Goal: Task Accomplishment & Management: Manage account settings

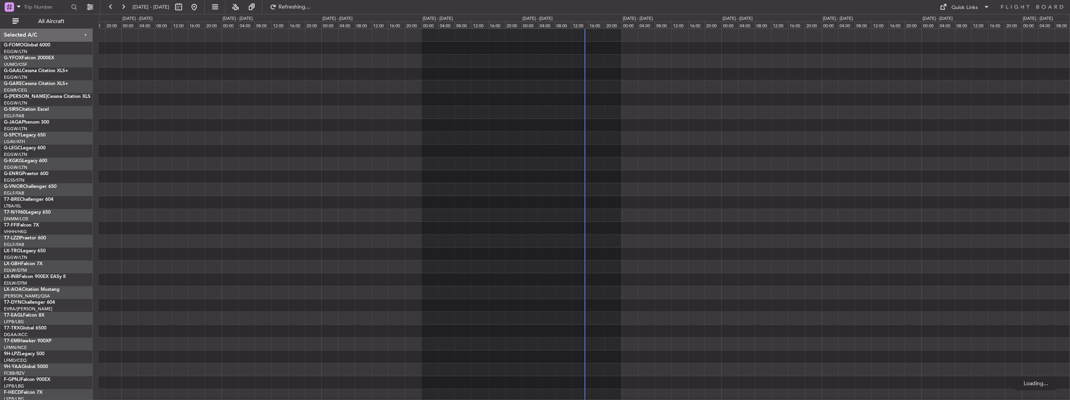
click at [57, 21] on span "All Aircraft" at bounding box center [51, 21] width 62 height 5
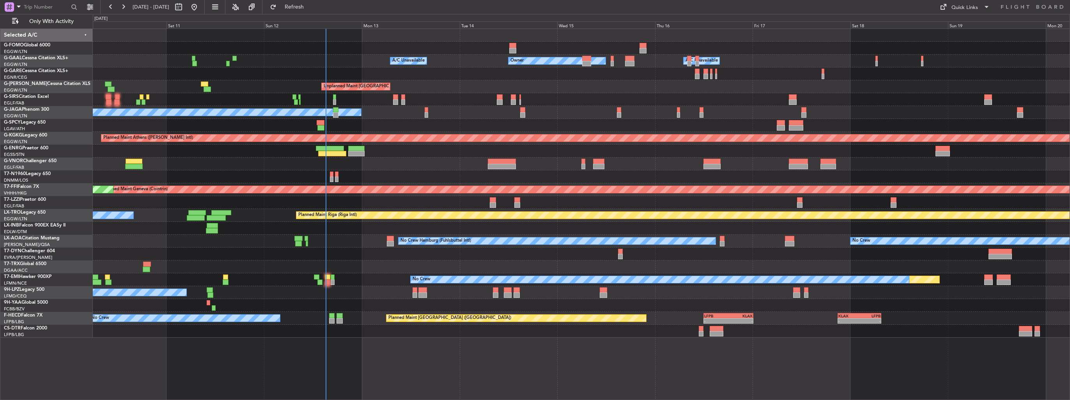
click at [259, 163] on div at bounding box center [581, 164] width 977 height 13
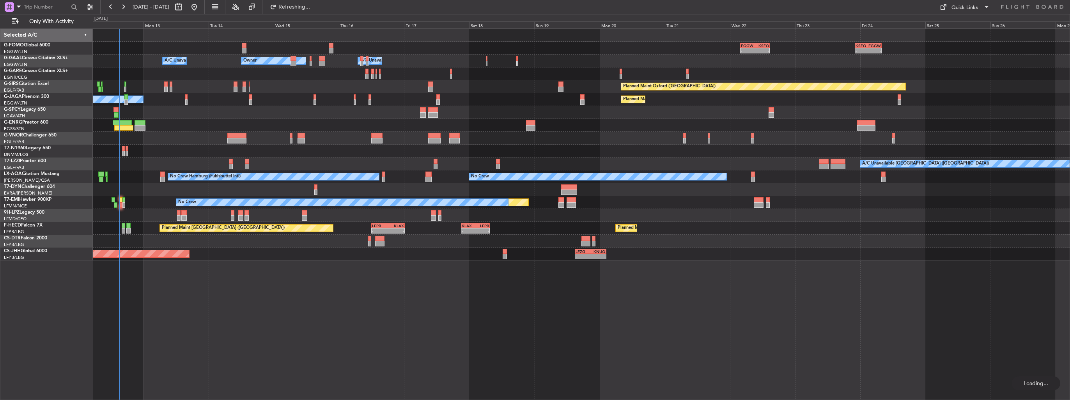
click at [321, 151] on div at bounding box center [581, 151] width 977 height 13
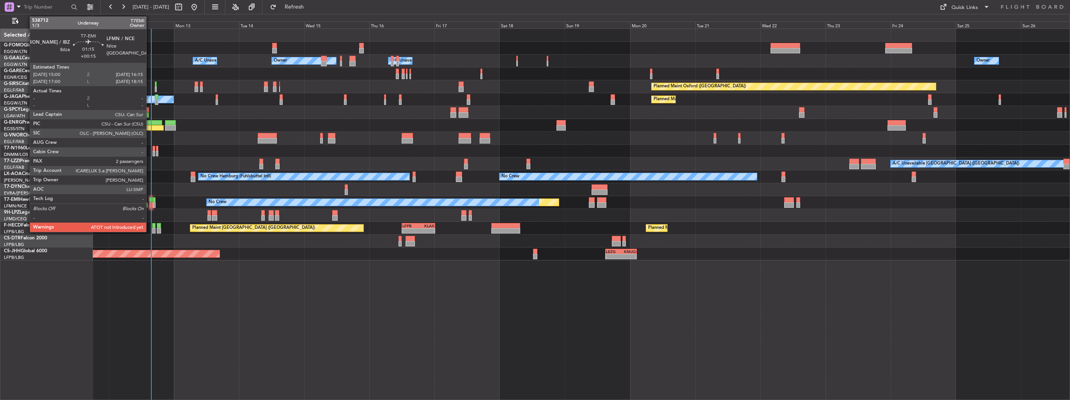
click at [150, 204] on div at bounding box center [151, 204] width 4 height 5
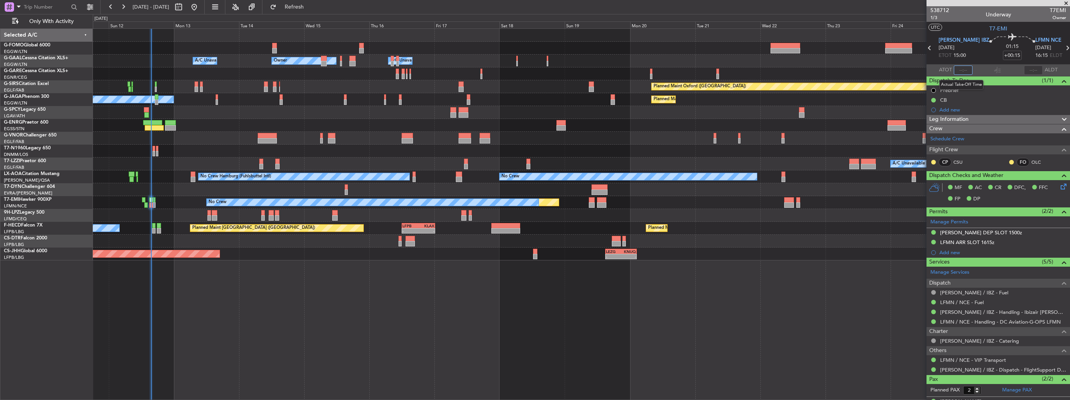
click at [962, 69] on input "text" at bounding box center [963, 70] width 19 height 9
type input "15:31"
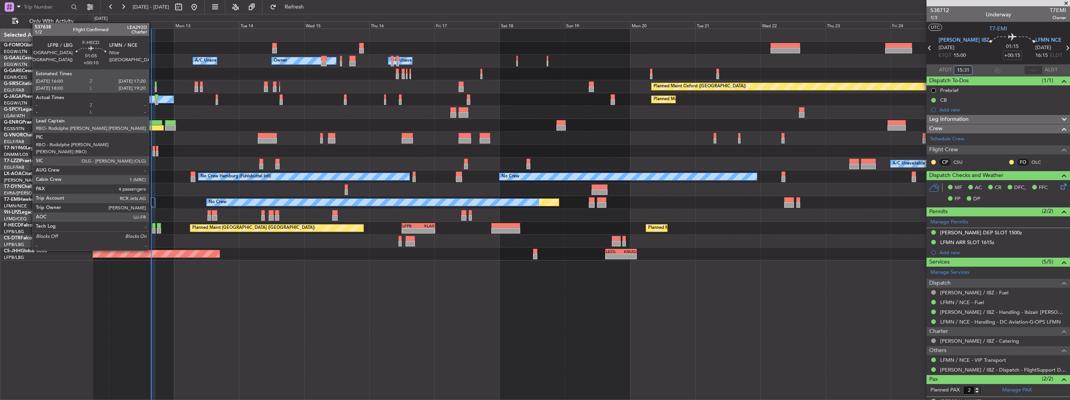
click at [153, 229] on div at bounding box center [154, 230] width 4 height 5
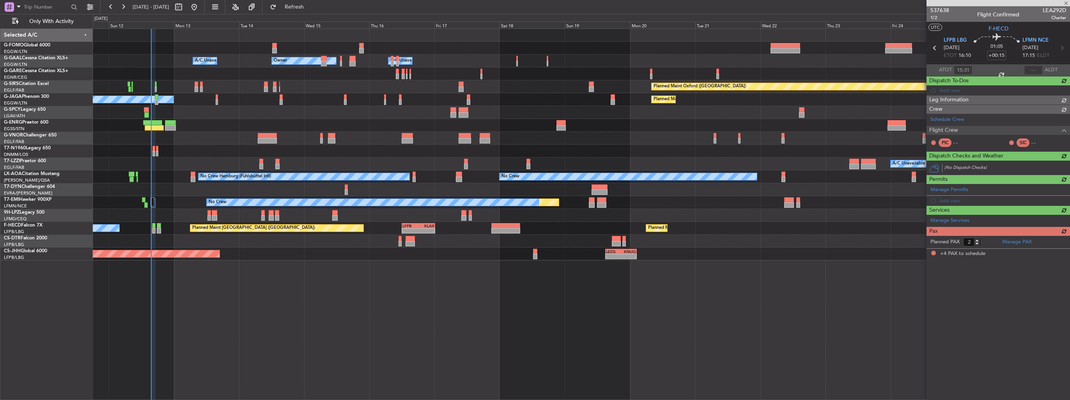
type input "+00:10"
type input "4"
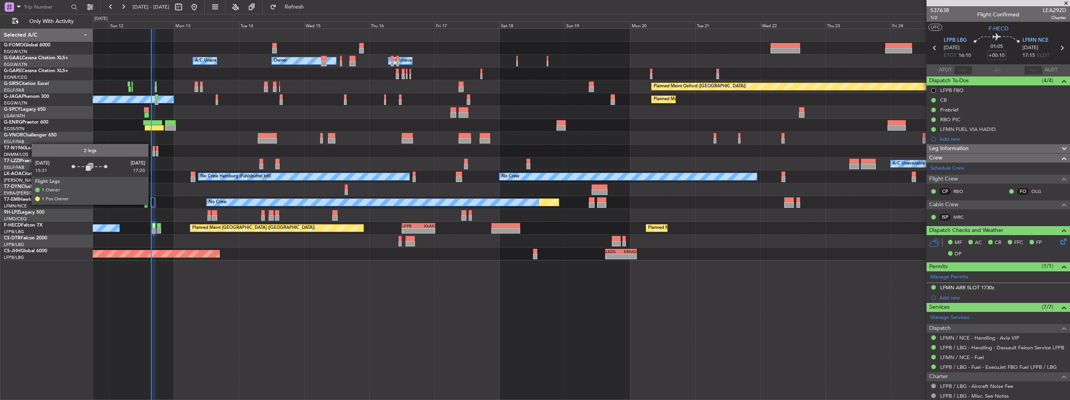
click at [152, 204] on div at bounding box center [153, 201] width 4 height 9
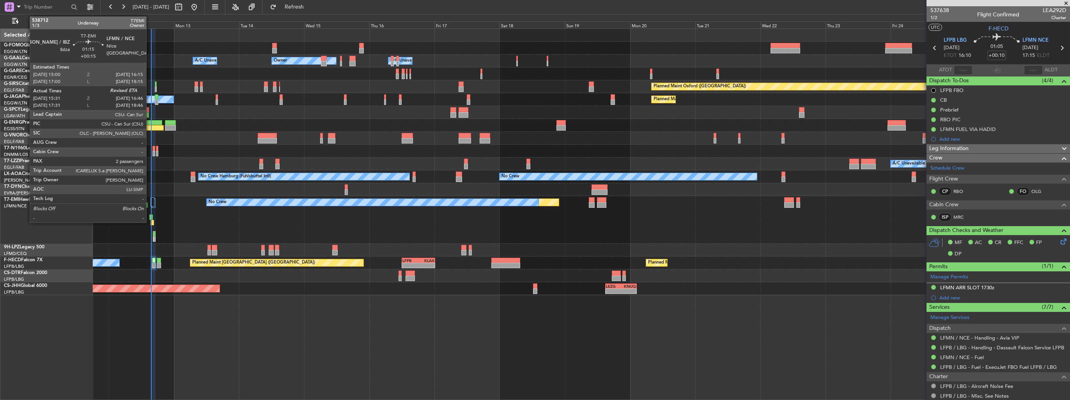
click at [150, 216] on div at bounding box center [151, 217] width 4 height 5
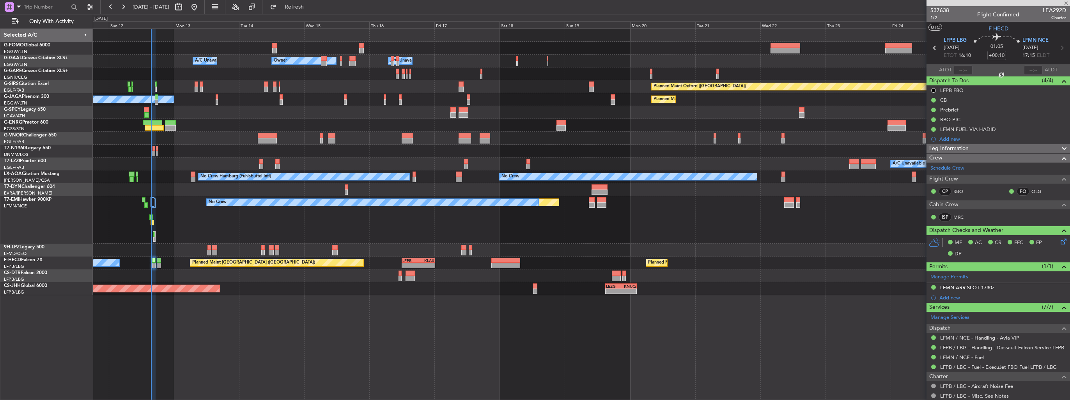
type input "+00:15"
type input "15:31"
type input "2"
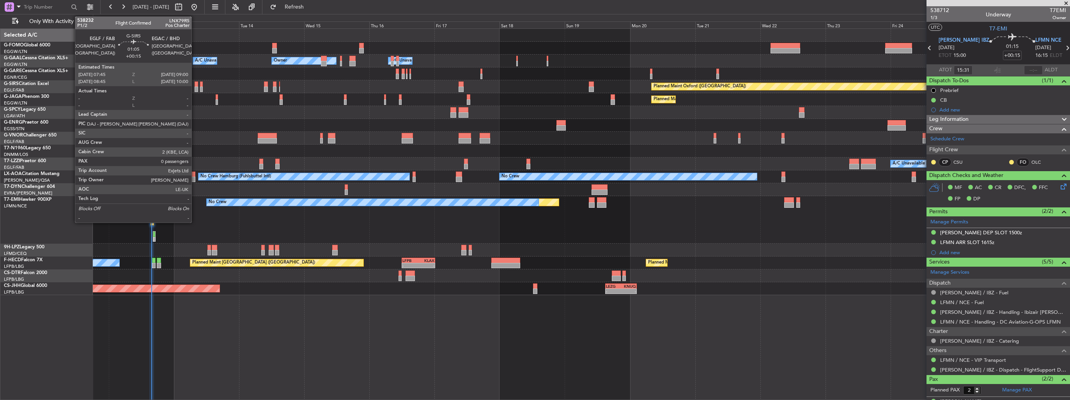
click at [195, 84] on div at bounding box center [197, 84] width 4 height 5
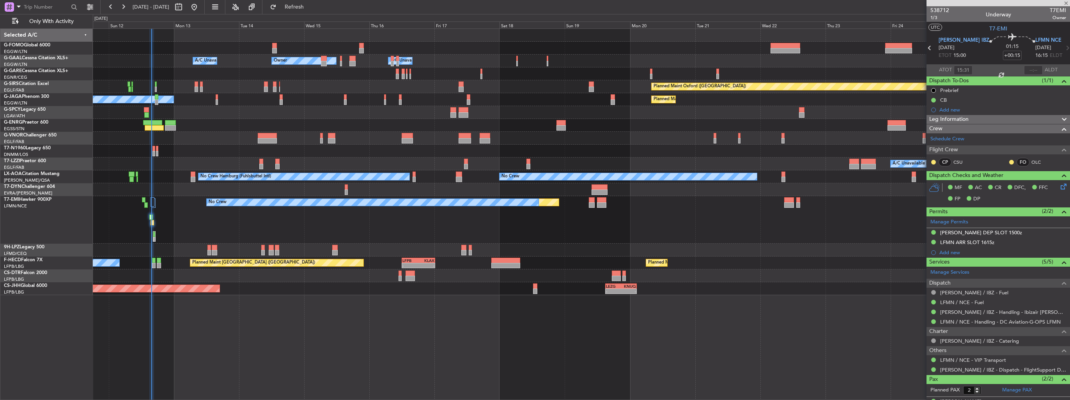
type input "0"
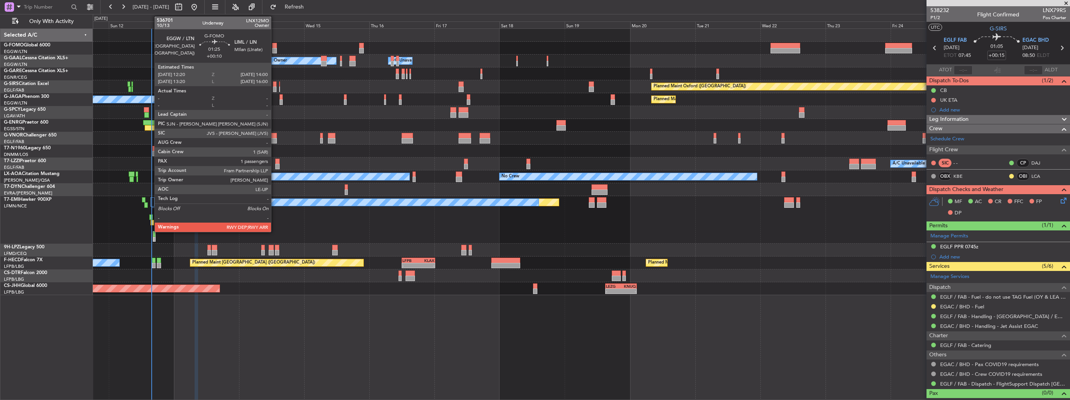
click at [275, 47] on div at bounding box center [274, 45] width 5 height 5
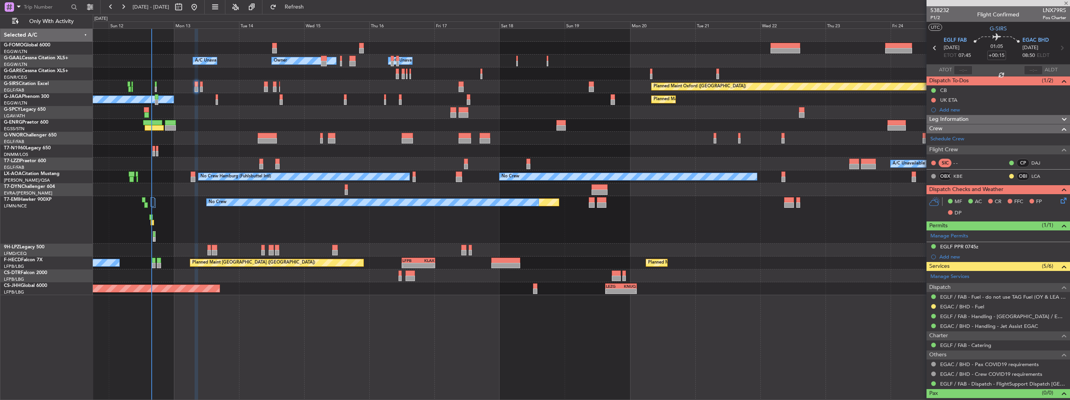
type input "+00:10"
type input "1"
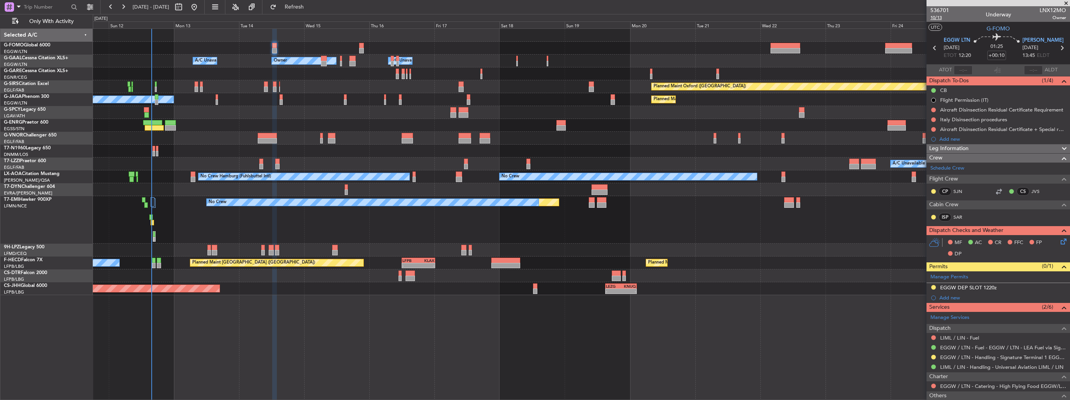
click at [939, 16] on span "10/13" at bounding box center [940, 17] width 19 height 7
click at [1060, 241] on icon at bounding box center [1063, 240] width 6 height 6
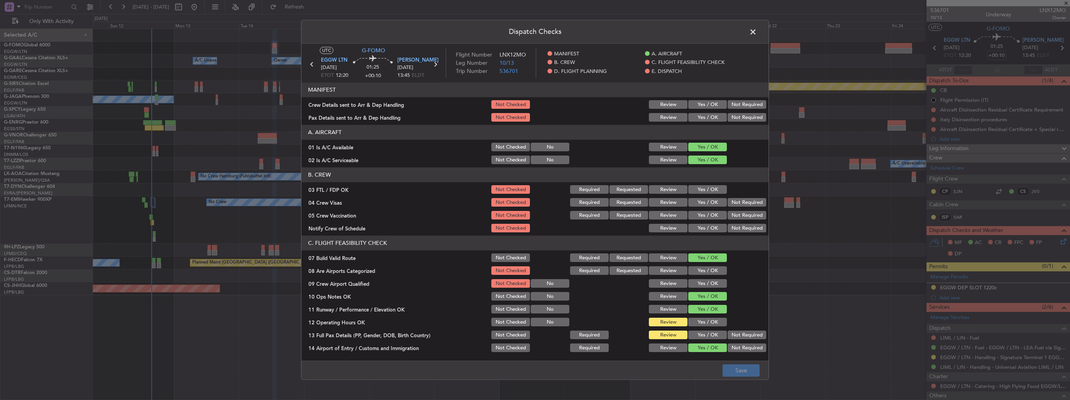
click at [704, 103] on button "Yes / OK" at bounding box center [708, 105] width 39 height 9
click at [705, 112] on div "Yes / OK" at bounding box center [706, 117] width 39 height 11
click at [705, 114] on button "Yes / OK" at bounding box center [708, 118] width 39 height 9
click at [693, 275] on button "Yes / OK" at bounding box center [708, 271] width 39 height 9
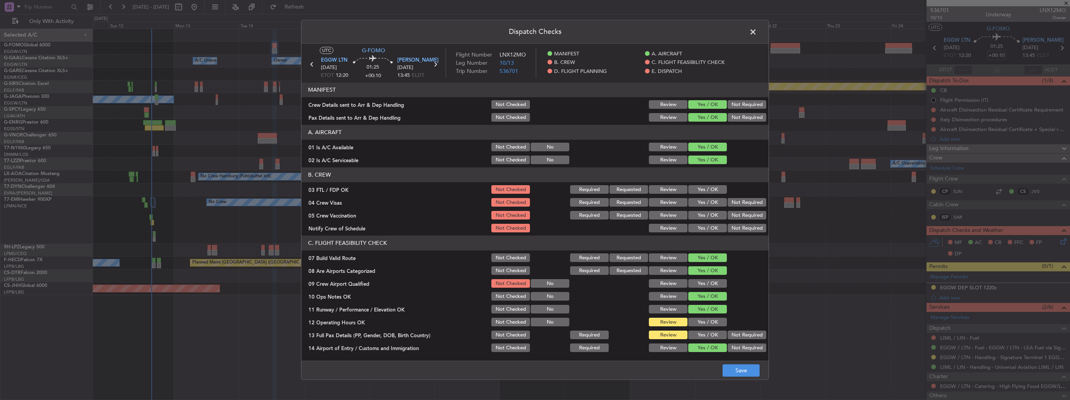
click at [696, 284] on button "Yes / OK" at bounding box center [708, 284] width 39 height 9
click at [753, 369] on button "Save" at bounding box center [741, 371] width 37 height 12
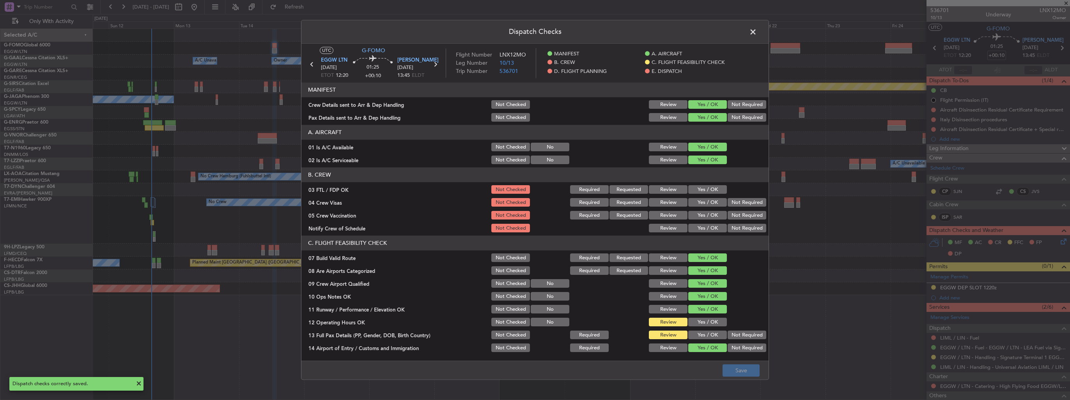
click at [757, 32] on span at bounding box center [757, 34] width 0 height 16
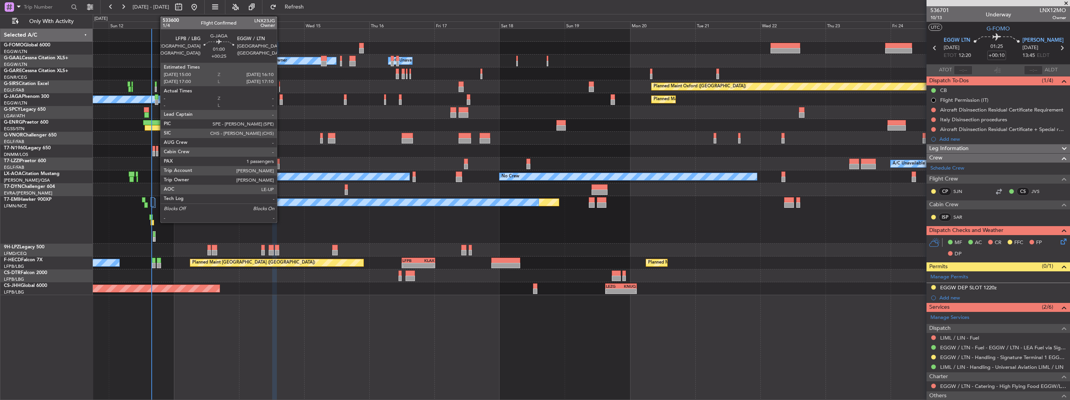
click at [280, 101] on div at bounding box center [282, 101] width 4 height 5
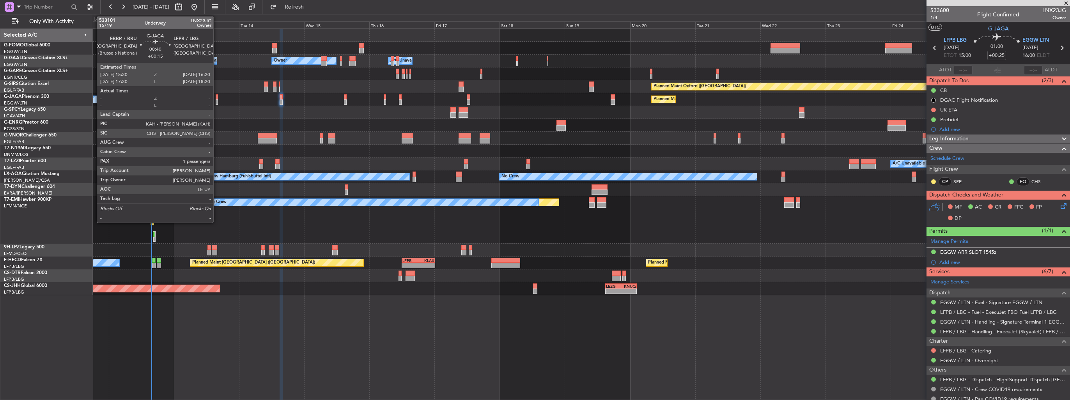
click at [217, 99] on div at bounding box center [217, 101] width 2 height 5
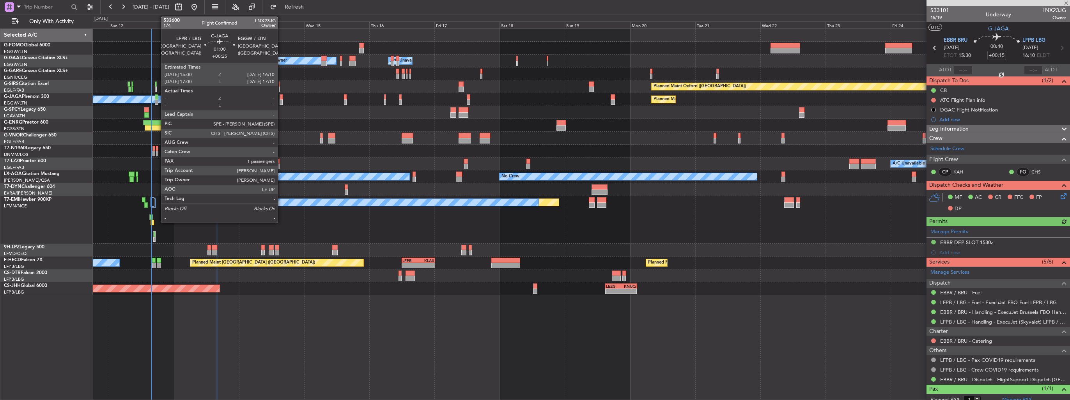
click at [281, 98] on div at bounding box center [282, 96] width 4 height 5
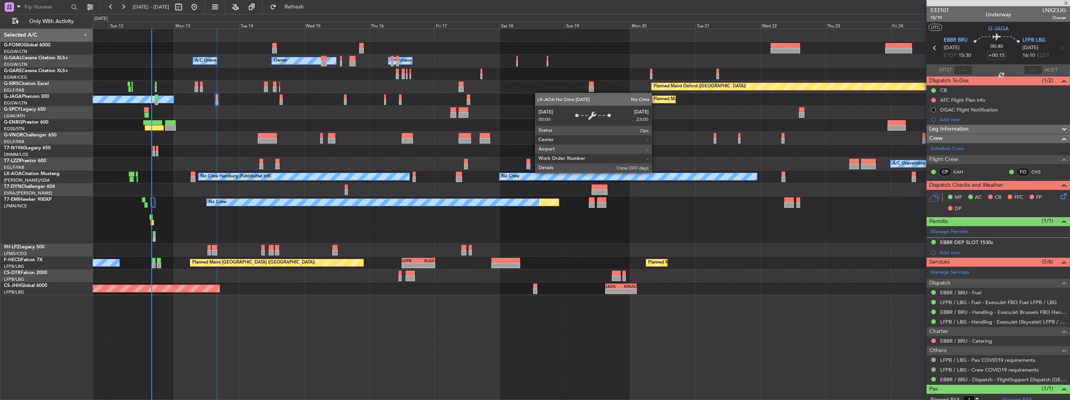
type input "+00:25"
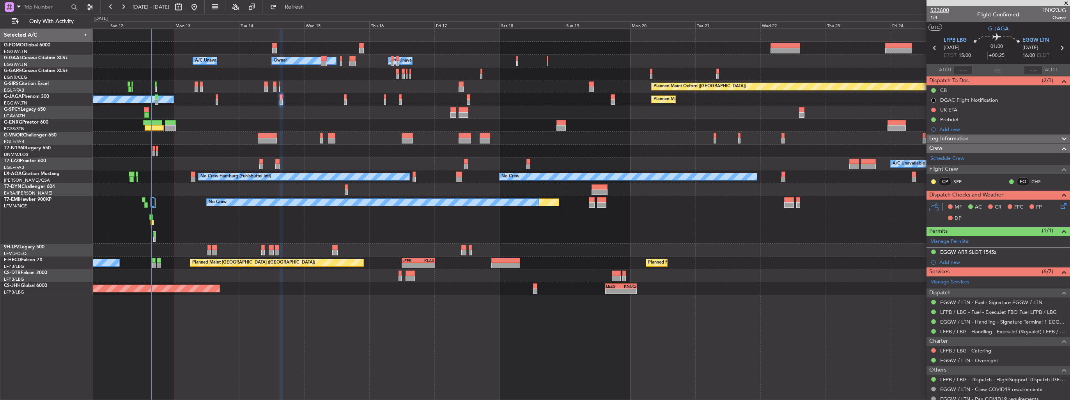
click at [935, 14] on span "533600" at bounding box center [940, 10] width 19 height 8
click at [934, 17] on span "1/4" at bounding box center [940, 17] width 19 height 7
click at [1060, 206] on icon at bounding box center [1063, 205] width 6 height 6
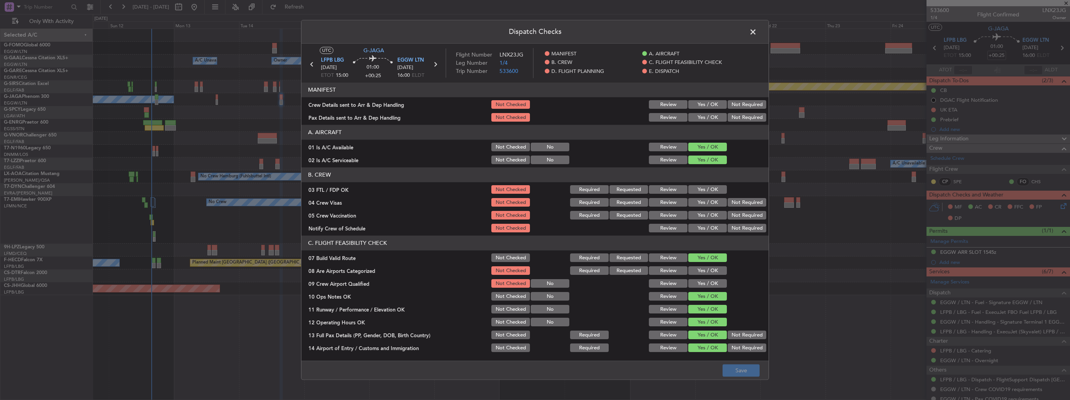
click at [700, 105] on button "Yes / OK" at bounding box center [708, 105] width 39 height 9
click at [702, 116] on button "Yes / OK" at bounding box center [708, 118] width 39 height 9
click at [708, 270] on button "Yes / OK" at bounding box center [708, 271] width 39 height 9
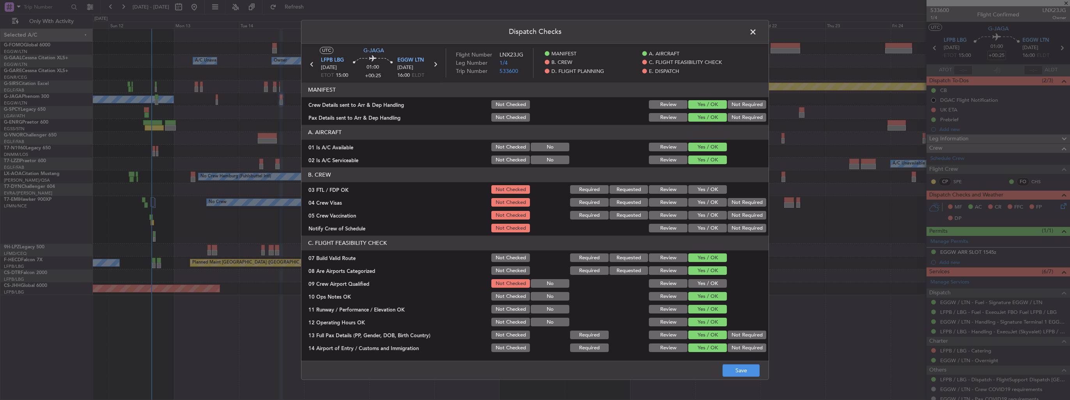
click at [708, 284] on button "Yes / OK" at bounding box center [708, 284] width 39 height 9
click at [736, 368] on button "Save" at bounding box center [741, 371] width 37 height 12
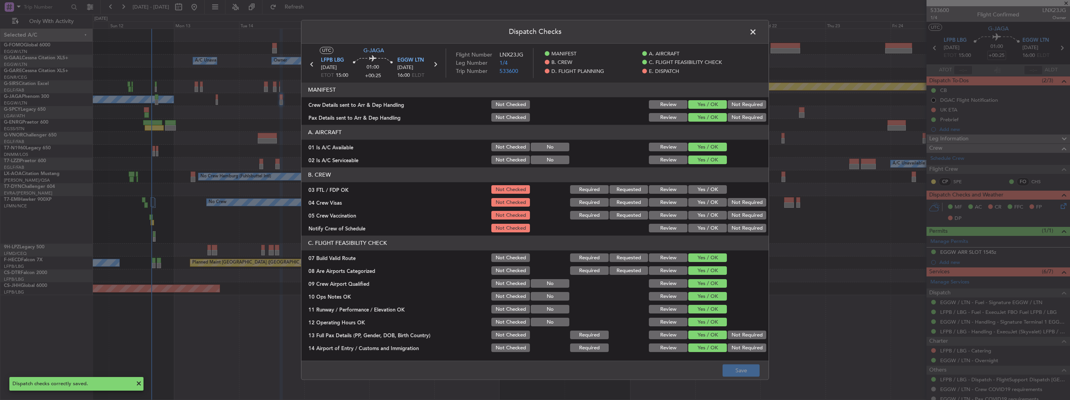
click at [757, 32] on span at bounding box center [757, 34] width 0 height 16
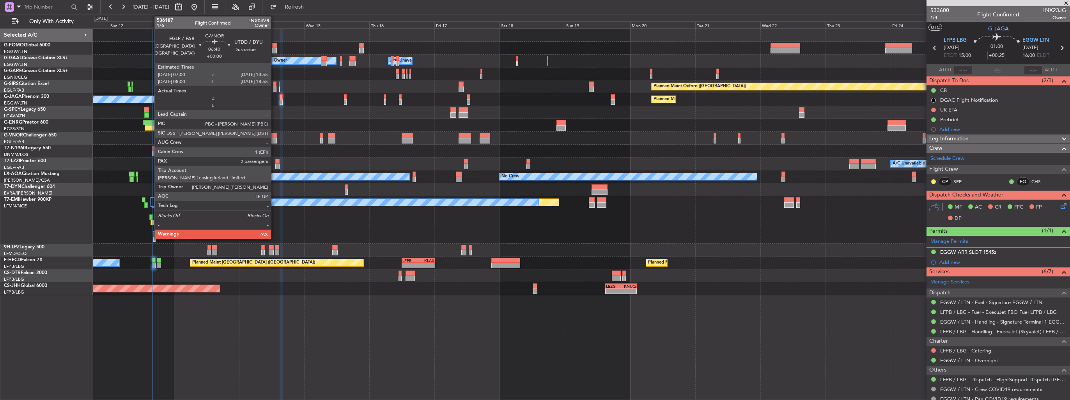
click at [275, 137] on div at bounding box center [267, 135] width 19 height 5
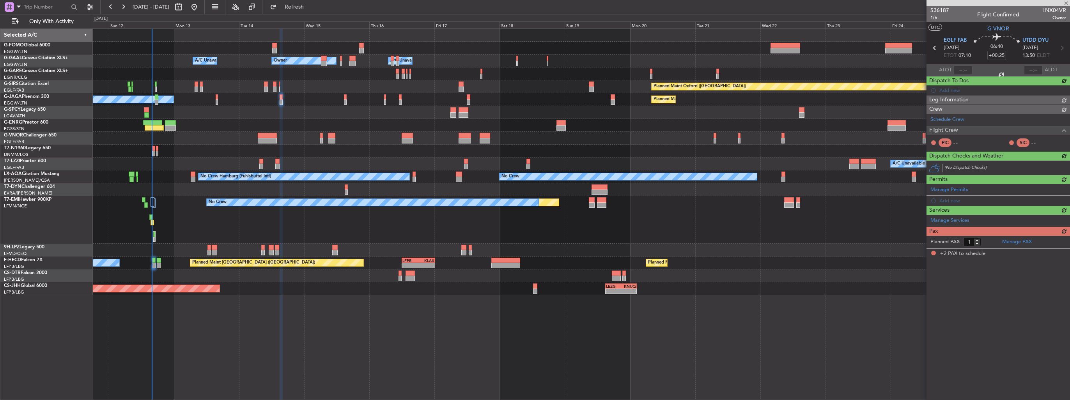
type input "2"
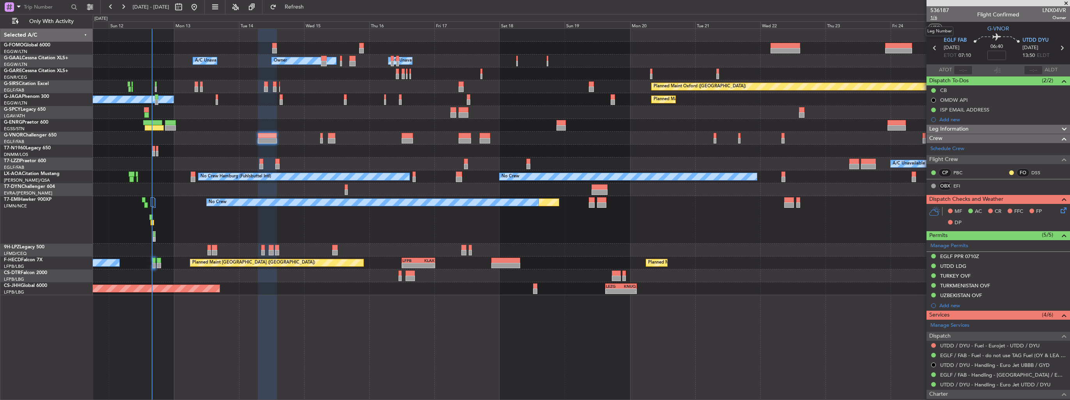
click at [936, 19] on span "1/6" at bounding box center [940, 17] width 19 height 7
click at [1060, 211] on icon at bounding box center [1063, 209] width 6 height 6
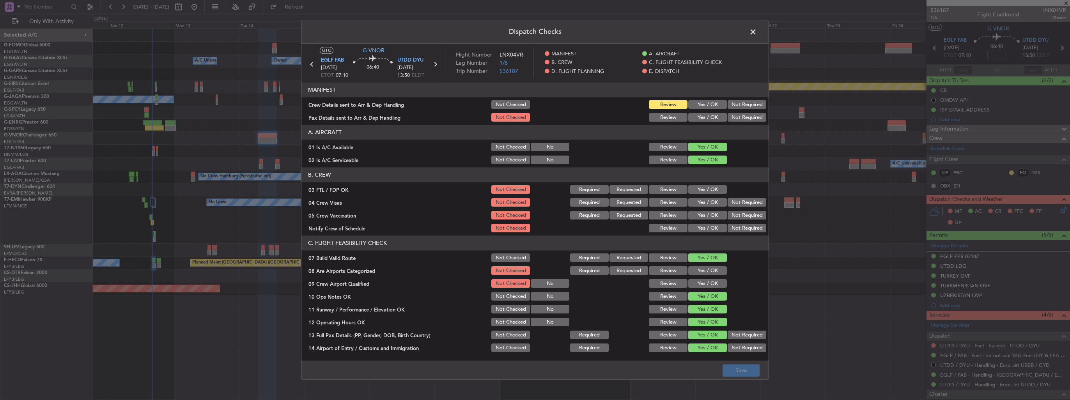
click at [701, 103] on button "Yes / OK" at bounding box center [708, 105] width 39 height 9
click at [701, 120] on button "Yes / OK" at bounding box center [708, 118] width 39 height 9
click at [744, 370] on button "Save" at bounding box center [741, 371] width 37 height 12
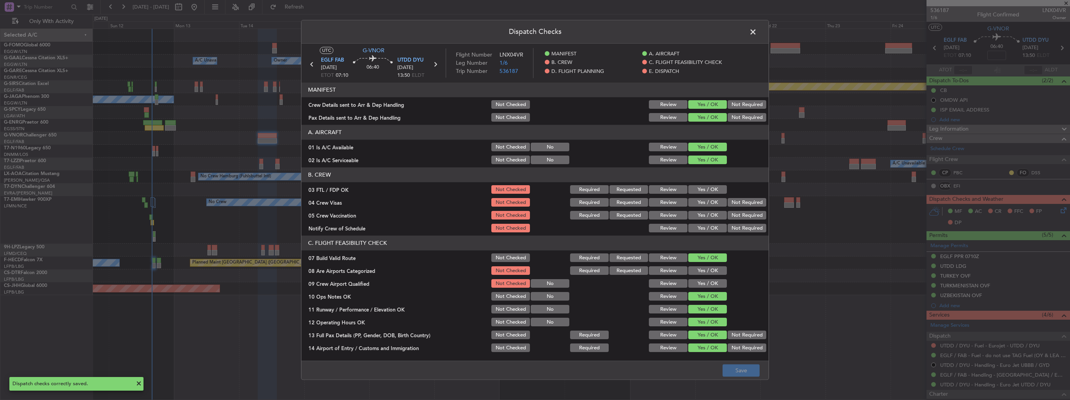
click at [757, 32] on span at bounding box center [757, 34] width 0 height 16
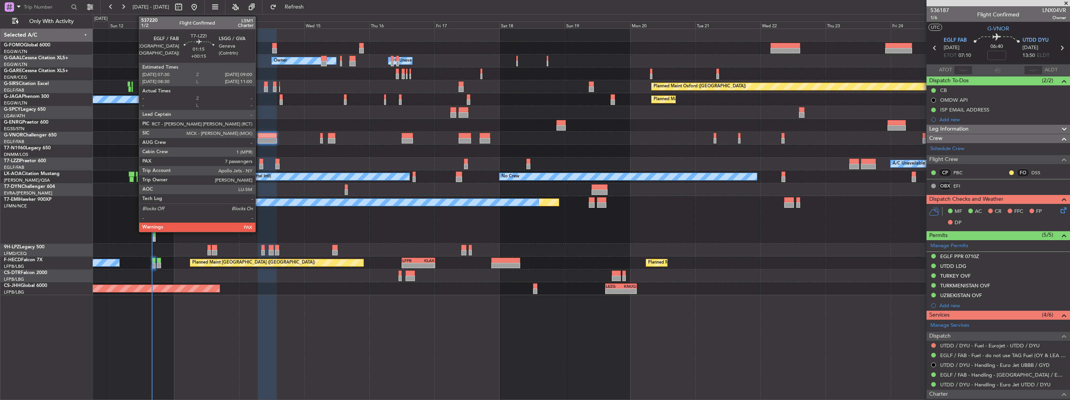
click at [259, 167] on div at bounding box center [261, 166] width 4 height 5
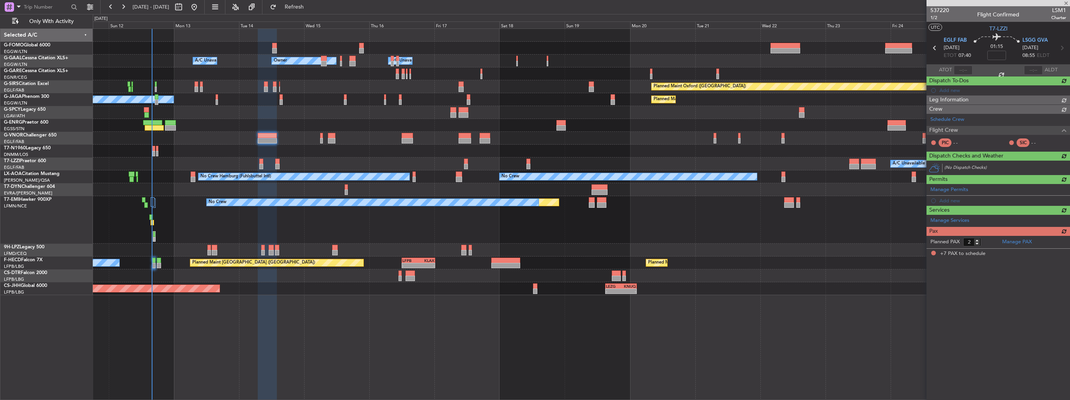
type input "+00:15"
type input "7"
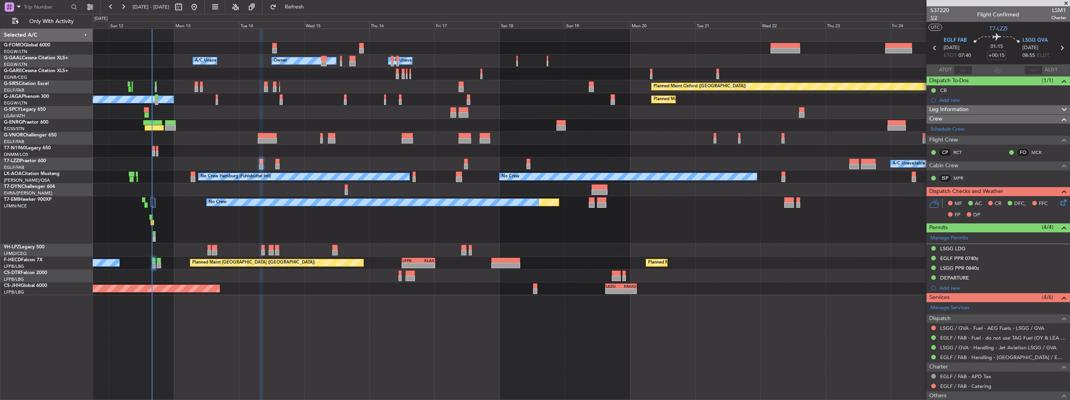
click at [931, 16] on span "1/2" at bounding box center [940, 17] width 19 height 7
click at [1060, 202] on icon at bounding box center [1063, 201] width 6 height 6
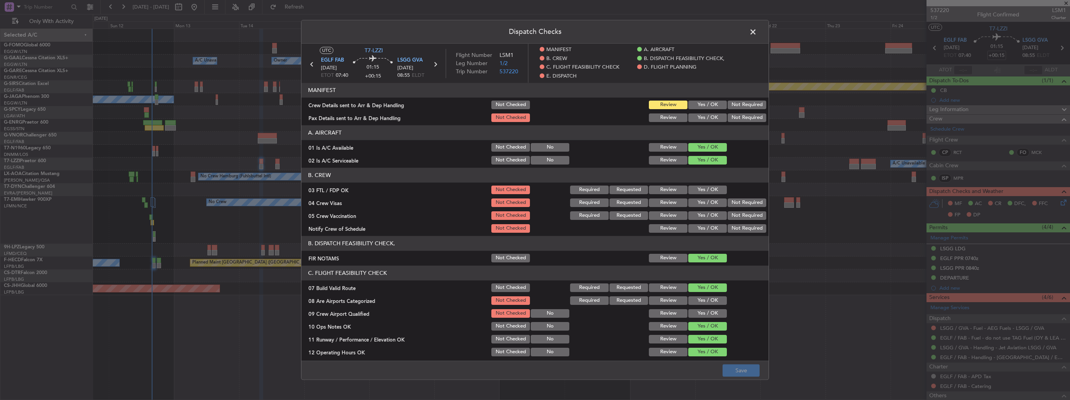
click at [706, 106] on button "Yes / OK" at bounding box center [708, 105] width 39 height 9
click at [706, 121] on button "Yes / OK" at bounding box center [708, 118] width 39 height 9
click at [706, 301] on button "Yes / OK" at bounding box center [708, 300] width 39 height 9
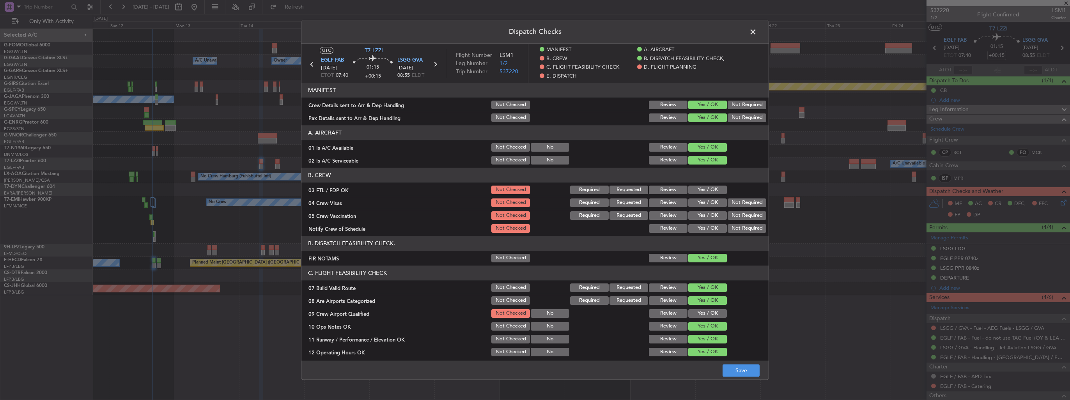
click at [704, 313] on button "Yes / OK" at bounding box center [708, 313] width 39 height 9
click at [739, 366] on button "Save" at bounding box center [741, 371] width 37 height 12
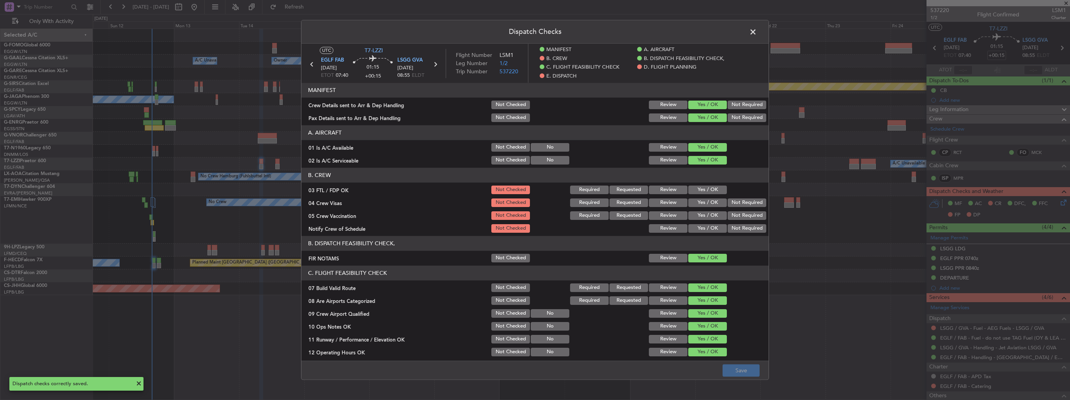
click at [757, 30] on span at bounding box center [757, 34] width 0 height 16
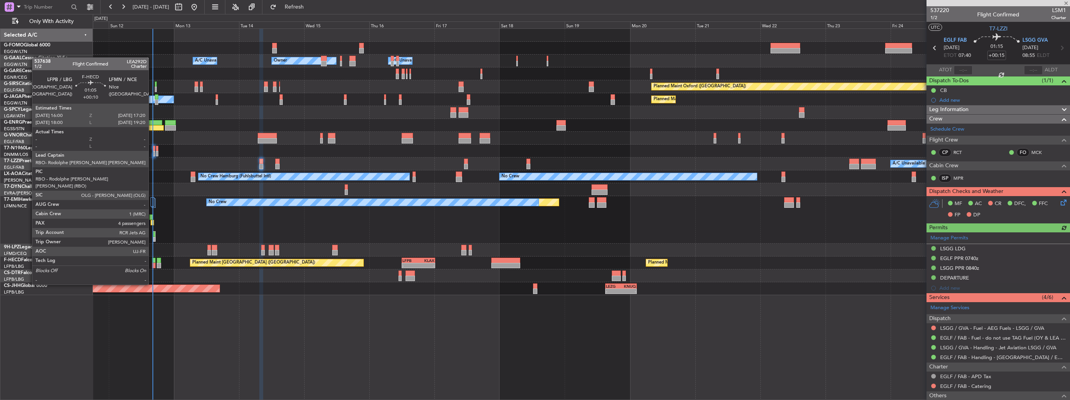
click at [152, 263] on div at bounding box center [154, 265] width 4 height 5
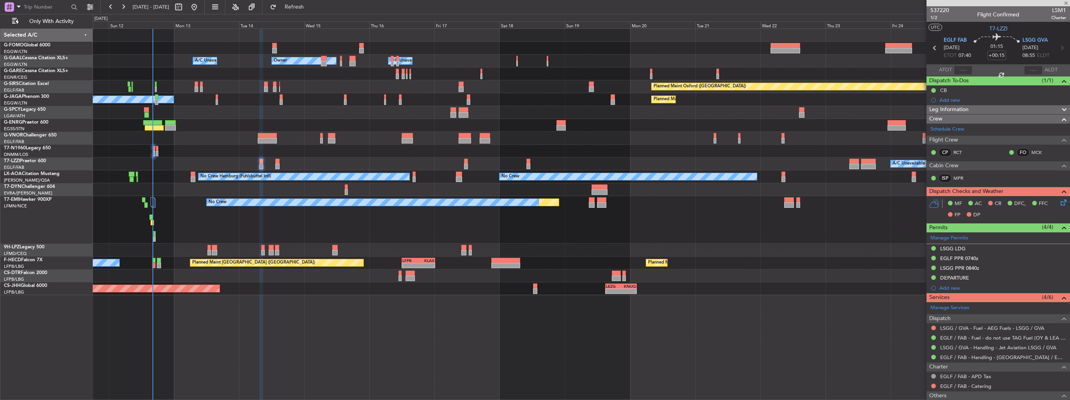
type input "+00:10"
type input "4"
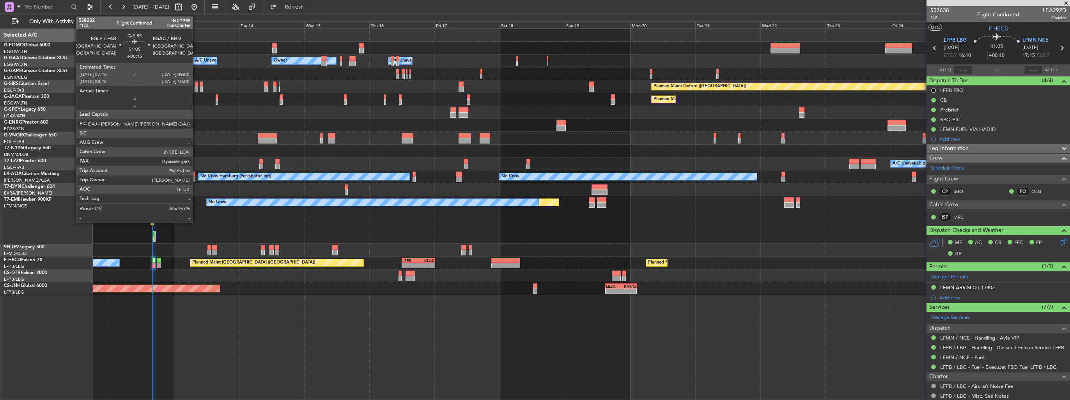
click at [196, 88] on div at bounding box center [197, 89] width 4 height 5
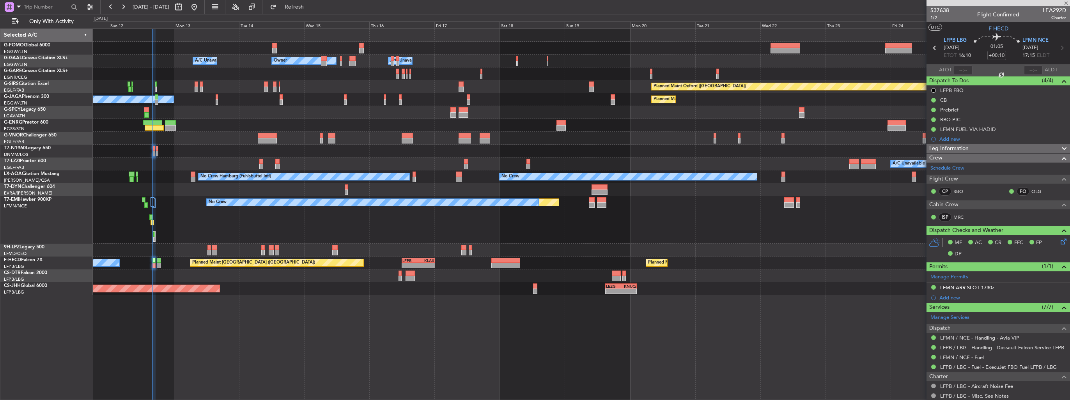
type input "+00:15"
type input "0"
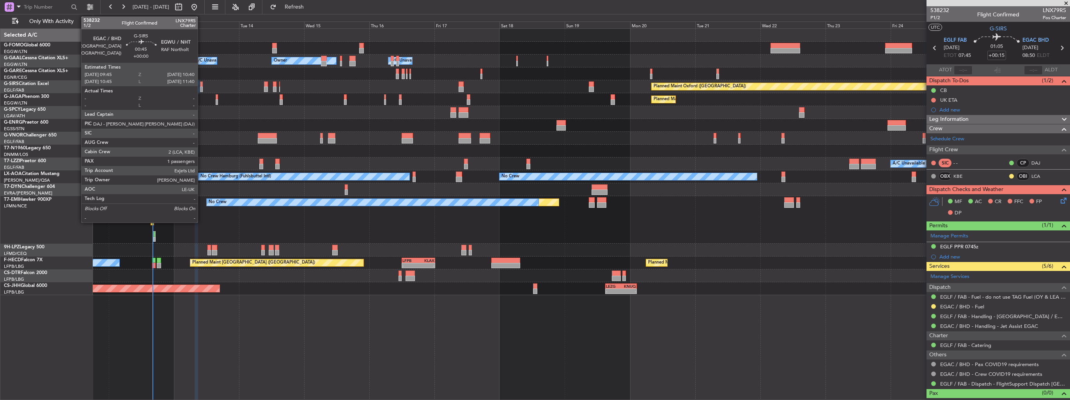
click at [201, 86] on div at bounding box center [201, 84] width 3 height 5
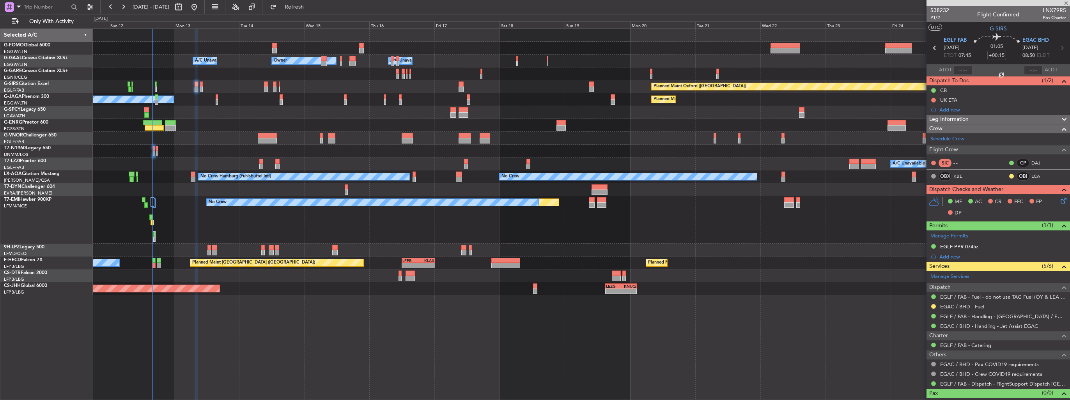
type input "1"
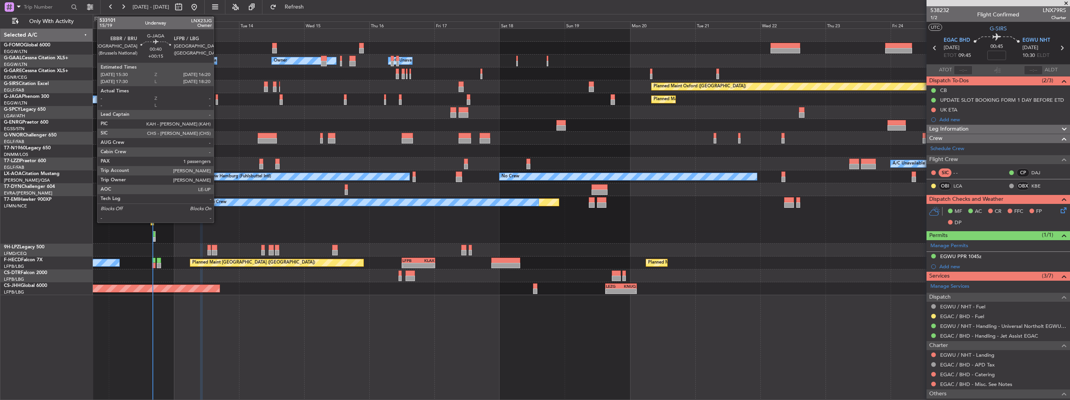
click at [217, 101] on div at bounding box center [217, 101] width 2 height 5
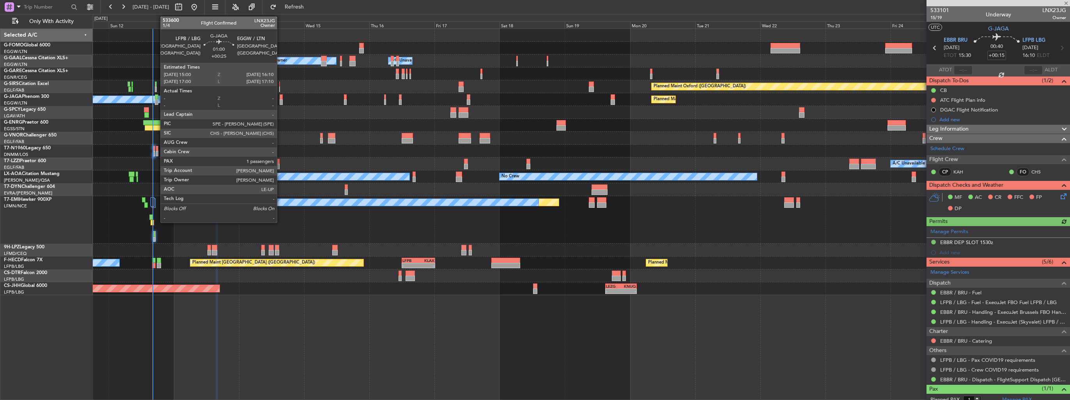
click at [280, 99] on div at bounding box center [282, 101] width 4 height 5
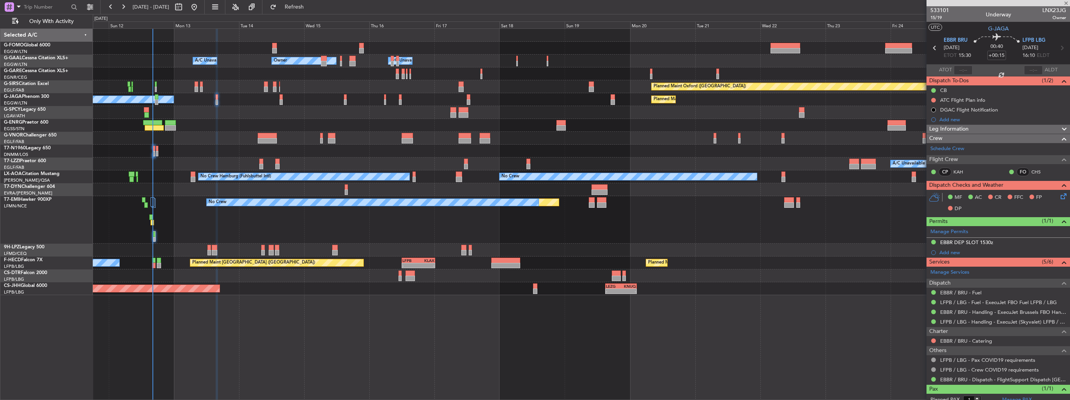
type input "+00:25"
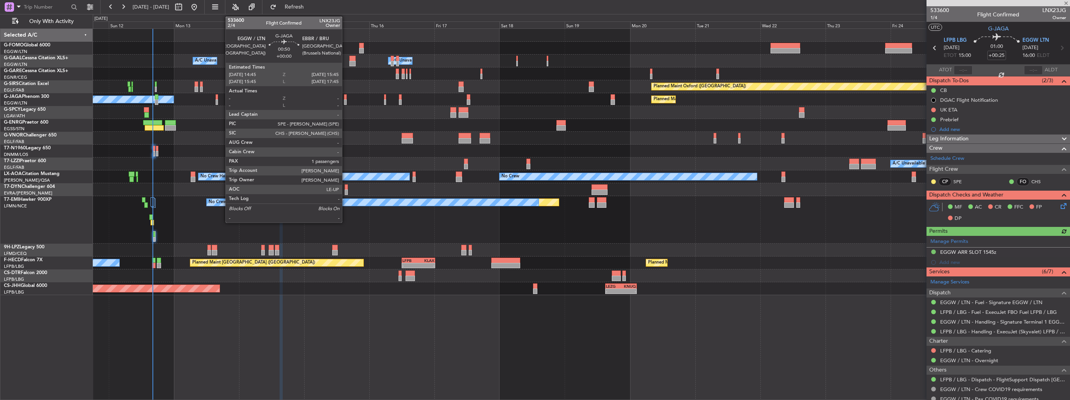
click at [346, 100] on div at bounding box center [345, 101] width 3 height 5
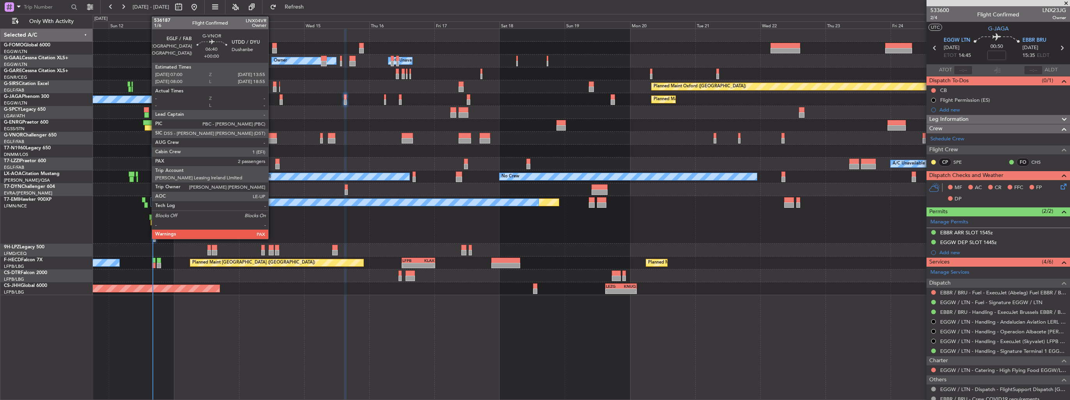
click at [272, 138] on div at bounding box center [267, 140] width 19 height 5
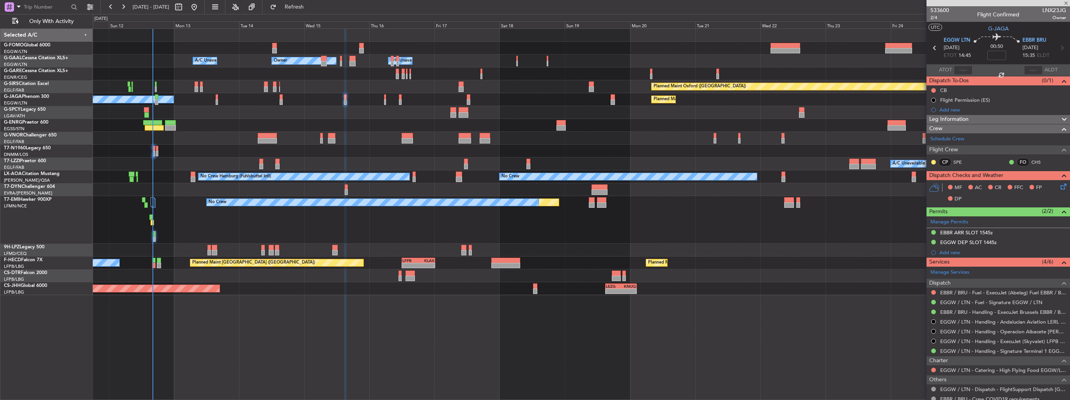
type input "2"
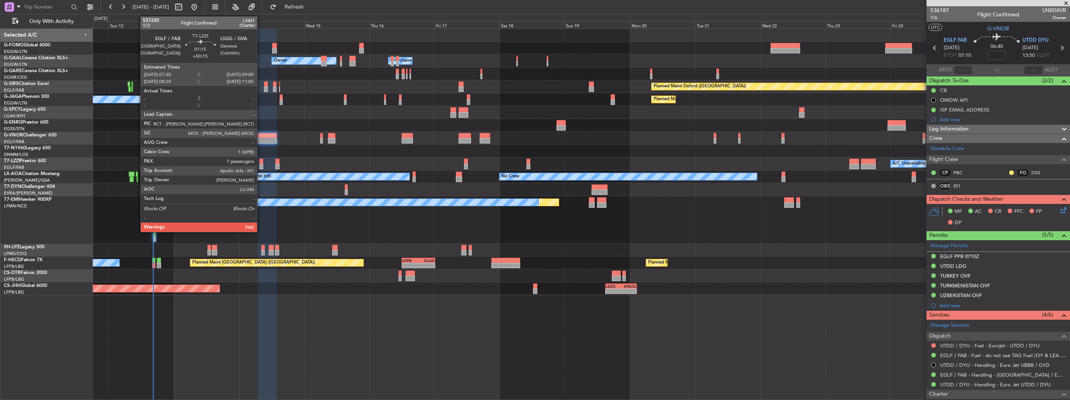
click at [261, 163] on div at bounding box center [261, 161] width 4 height 5
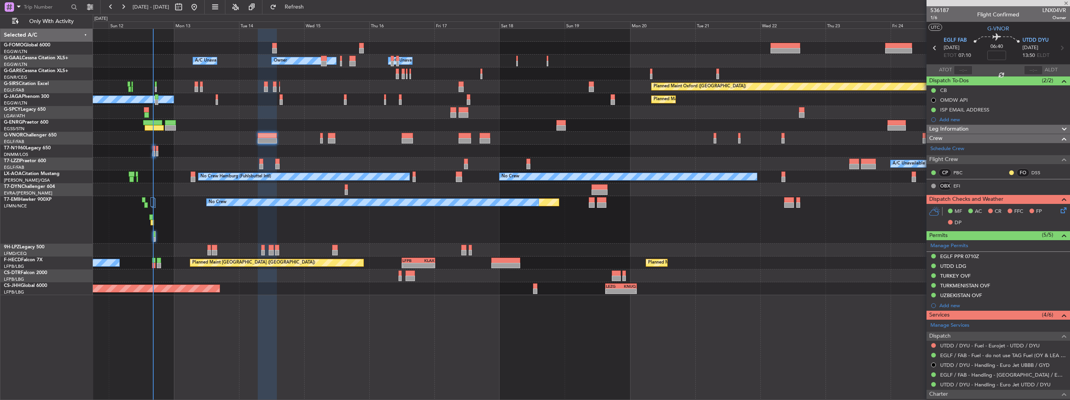
type input "+00:15"
type input "7"
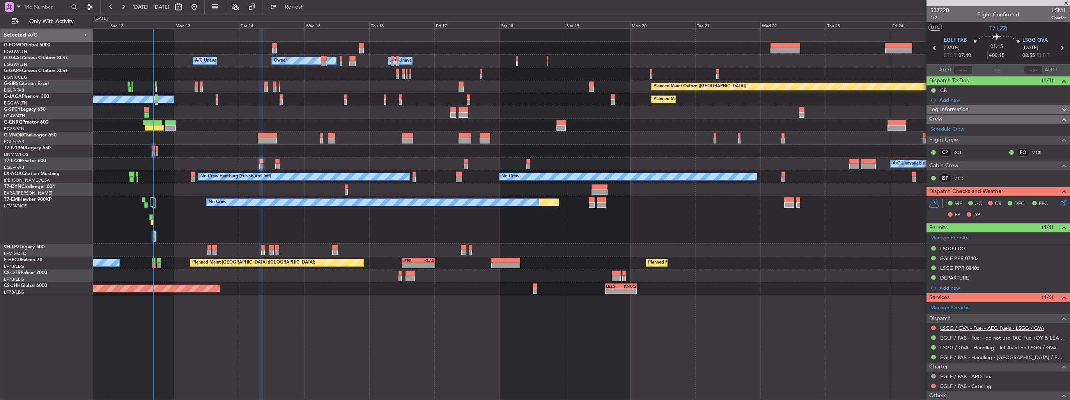
click at [954, 328] on link "LSGG / GVA - Fuel - AEG Fuels - LSGG / GVA" at bounding box center [993, 328] width 104 height 7
click at [932, 327] on button at bounding box center [934, 328] width 5 height 5
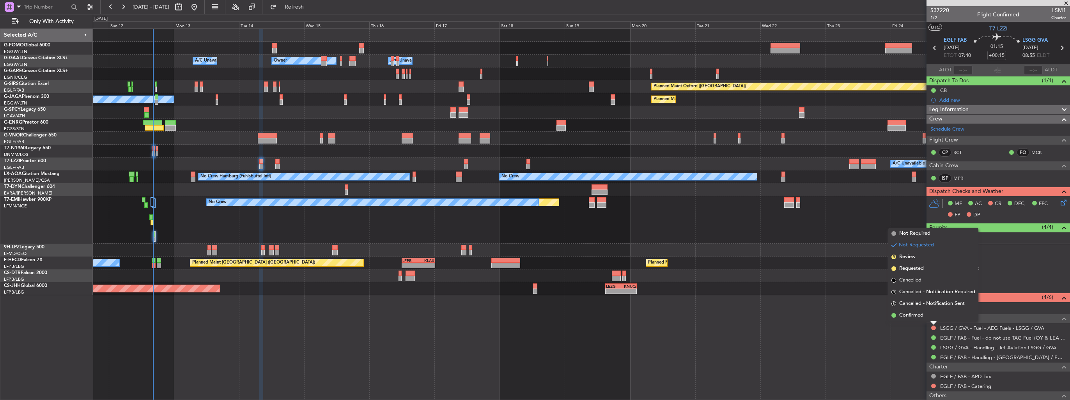
click at [889, 352] on div "Owner Owner Owner A/C Unavailable A/C Unavailable Planned Maint Oxford (Kidling…" at bounding box center [582, 214] width 978 height 372
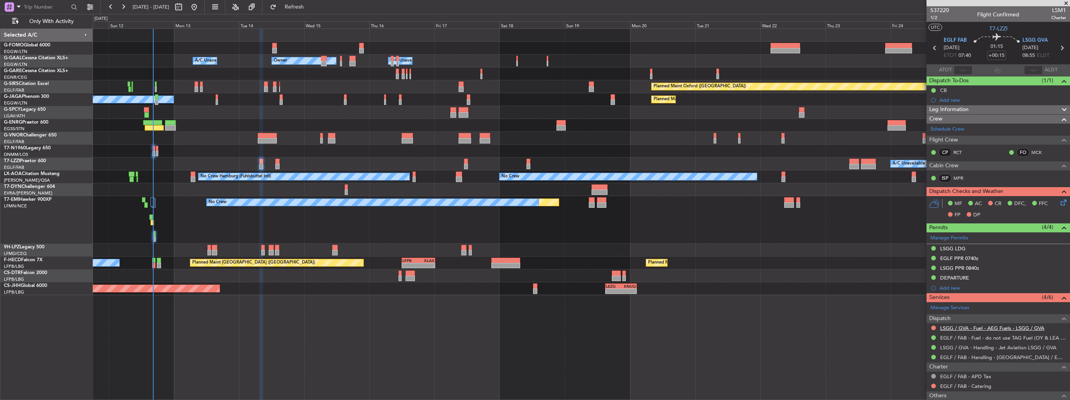
click at [966, 329] on link "LSGG / GVA - Fuel - AEG Fuels - LSGG / GVA" at bounding box center [993, 328] width 104 height 7
click at [948, 99] on div "Add new" at bounding box center [1000, 100] width 120 height 7
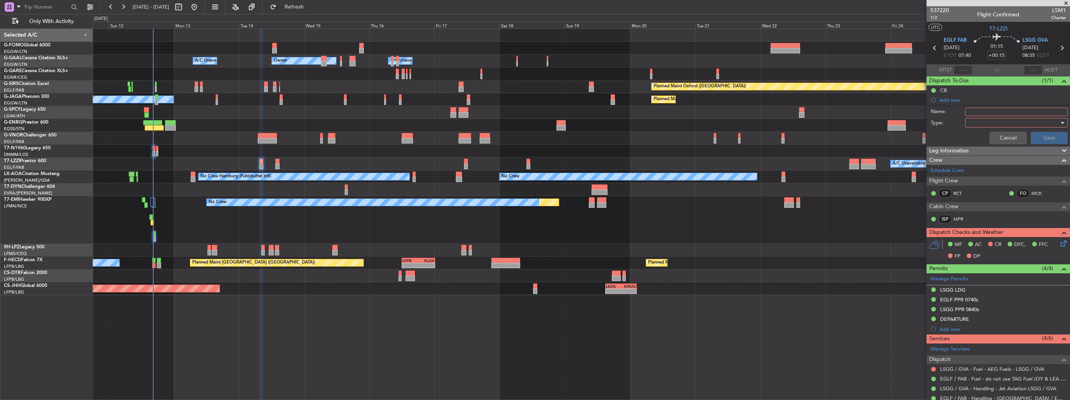
click at [996, 113] on input "Name:" at bounding box center [1016, 112] width 103 height 9
type input "G"
type input "FUEL IN LSGG VIA WFS"
click at [992, 123] on div at bounding box center [1014, 123] width 91 height 12
click at [990, 138] on span "Generic" at bounding box center [1012, 138] width 91 height 12
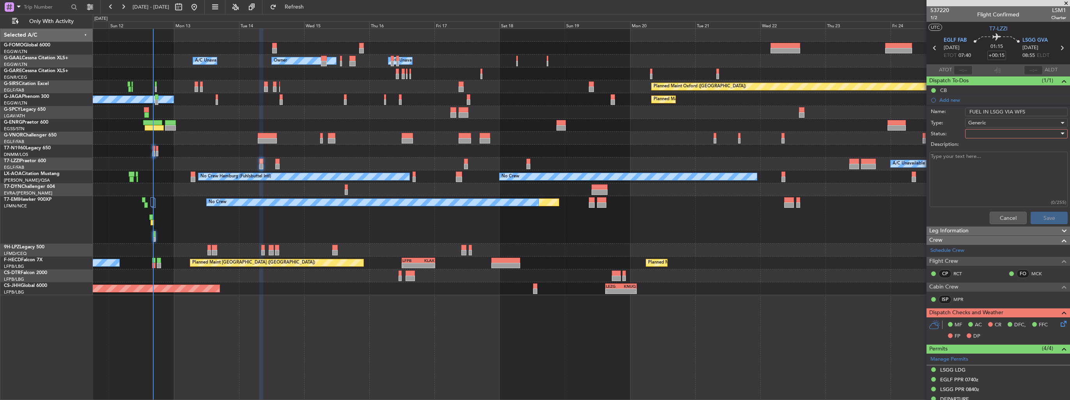
click at [991, 136] on div at bounding box center [1014, 134] width 91 height 12
click at [991, 163] on span "In Progress" at bounding box center [1012, 161] width 91 height 12
click at [1040, 215] on button "Save" at bounding box center [1049, 218] width 37 height 12
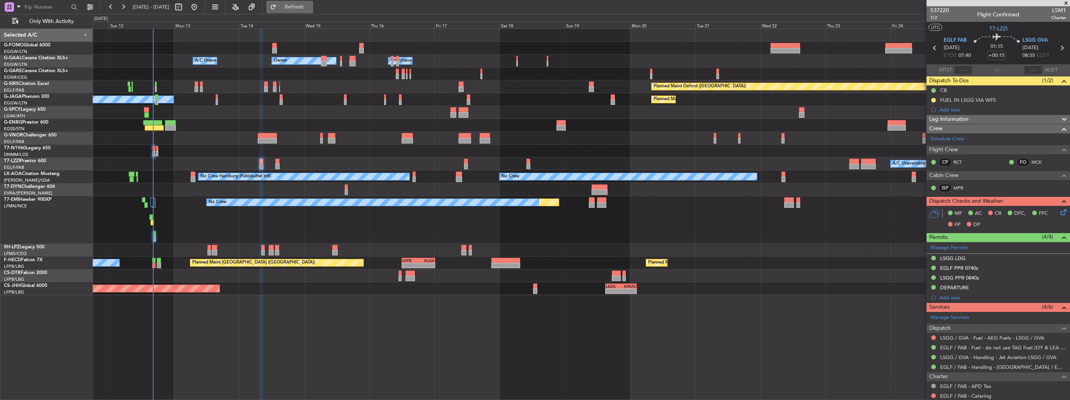
click at [307, 11] on button "Refresh" at bounding box center [289, 7] width 47 height 12
click at [933, 336] on button at bounding box center [934, 337] width 5 height 5
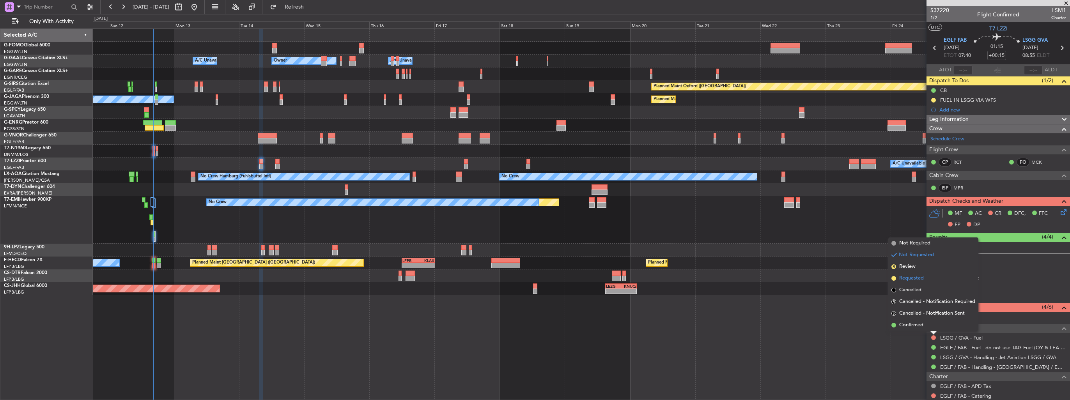
click at [909, 279] on span "Requested" at bounding box center [912, 279] width 25 height 8
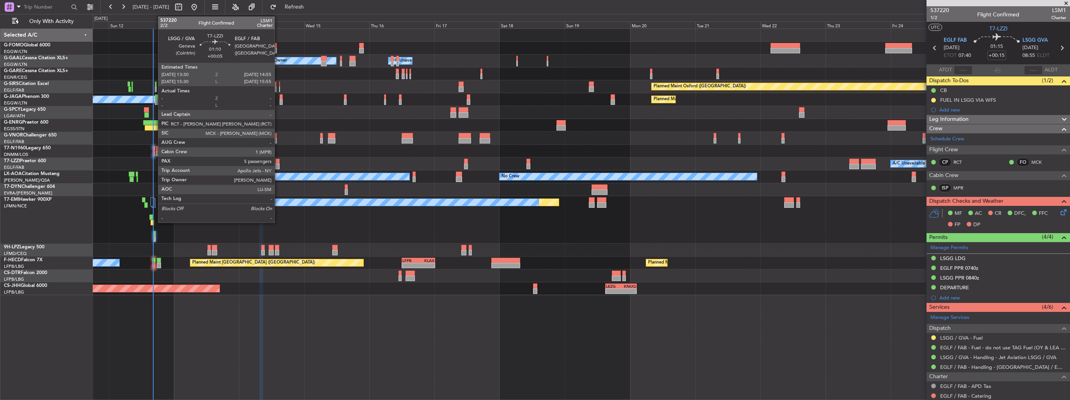
click at [278, 165] on div at bounding box center [277, 166] width 4 height 5
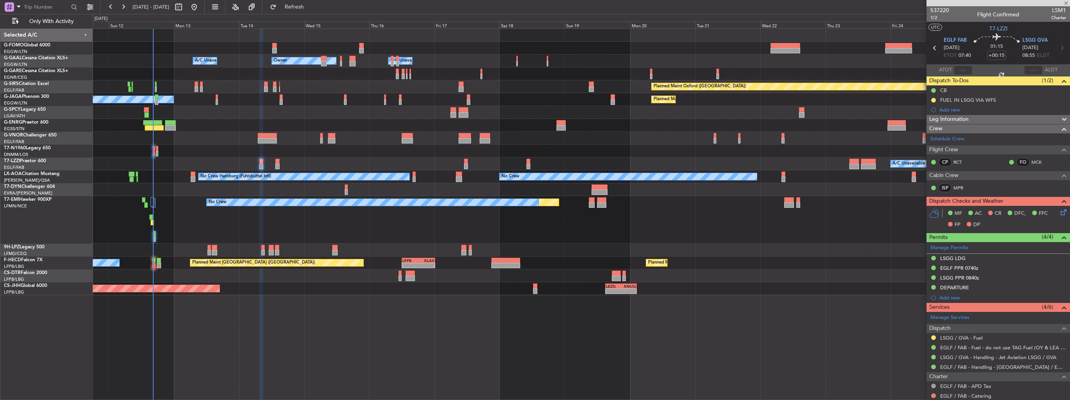
type input "+00:05"
type input "5"
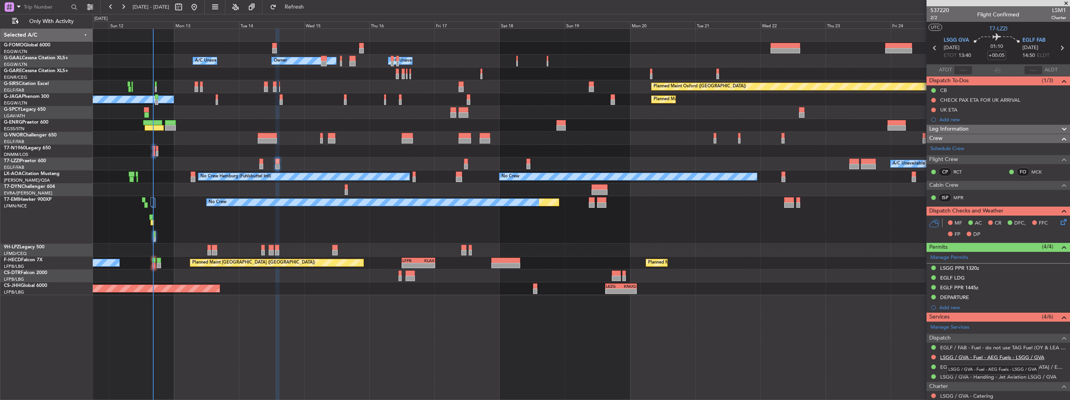
click at [957, 354] on link "LSGG / GVA - Fuel - AEG Fuels - LSGG / GVA" at bounding box center [993, 357] width 104 height 7
click at [307, 9] on span "Refresh" at bounding box center [294, 6] width 33 height 5
click at [934, 355] on button at bounding box center [934, 357] width 5 height 5
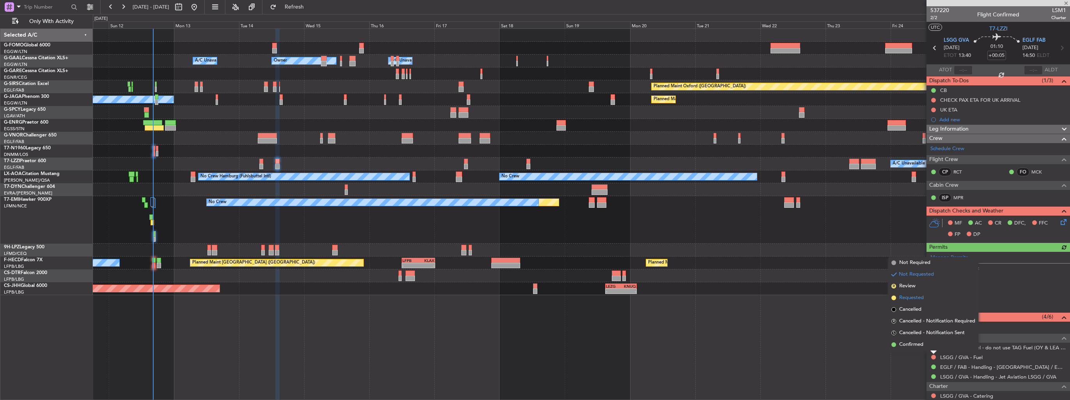
click at [912, 297] on span "Requested" at bounding box center [912, 298] width 25 height 8
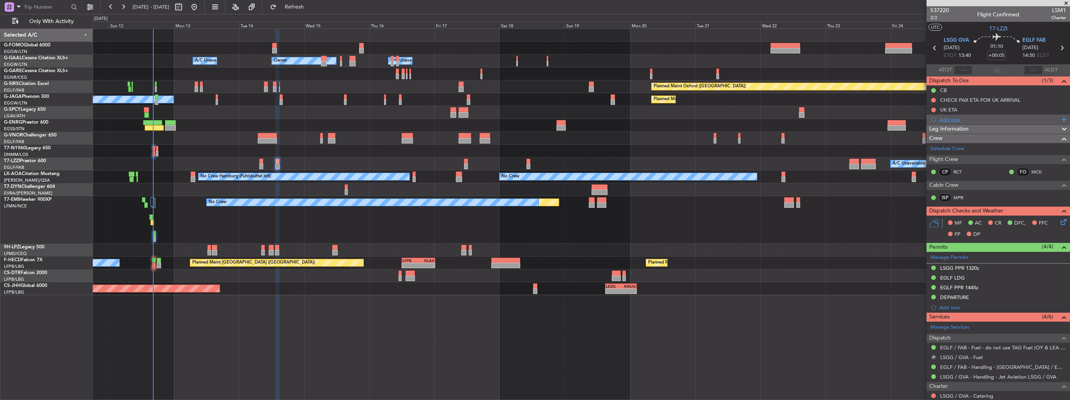
click at [946, 119] on div "Add new" at bounding box center [1000, 119] width 120 height 7
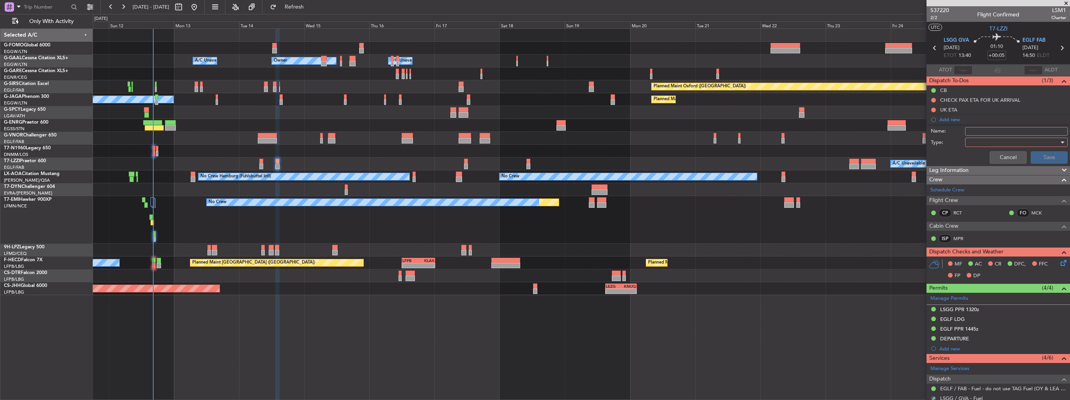
click at [985, 130] on input "Name:" at bounding box center [1016, 131] width 103 height 9
type input "FUEL IN LSGG VIA WFS"
click at [1003, 140] on div at bounding box center [1014, 143] width 91 height 12
click at [1004, 154] on span "Generic" at bounding box center [1012, 158] width 91 height 12
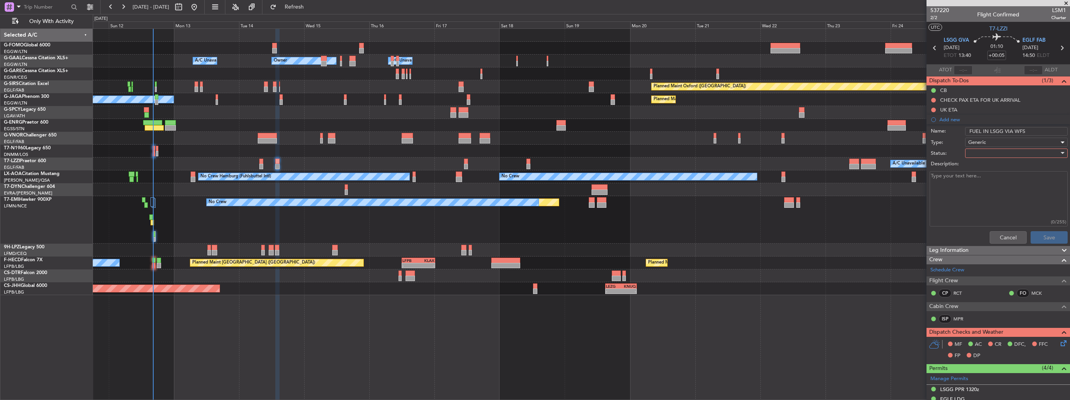
click at [1003, 149] on div at bounding box center [1014, 153] width 91 height 12
click at [1005, 177] on span "In Progress" at bounding box center [1012, 180] width 91 height 12
click at [1038, 233] on button "Save" at bounding box center [1049, 237] width 37 height 12
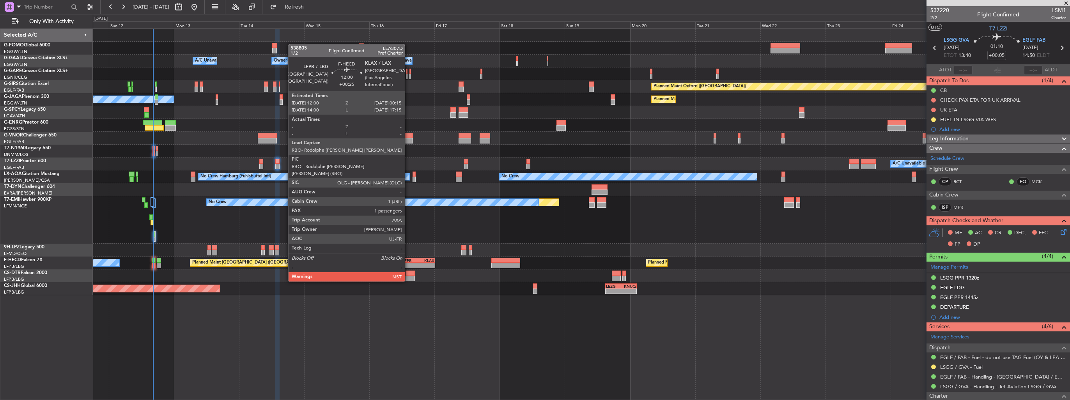
click at [408, 260] on div "LFPB" at bounding box center [411, 260] width 16 height 5
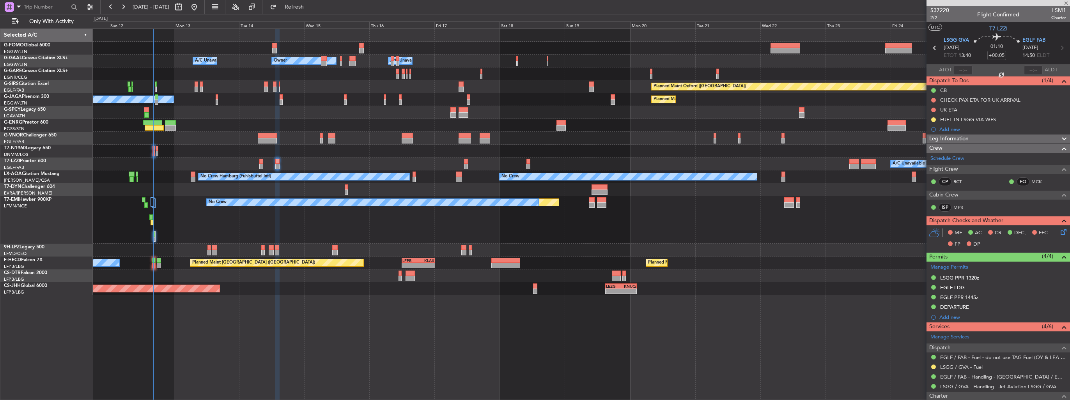
type input "+00:25"
type input "1"
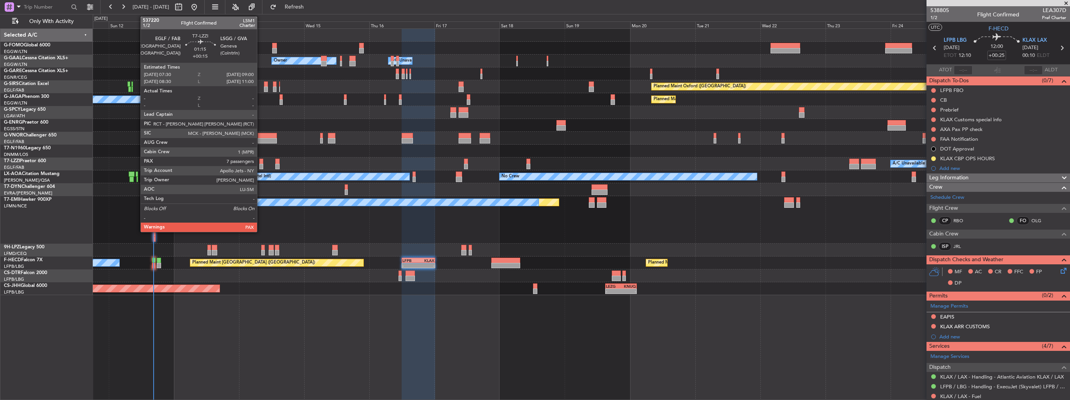
click at [261, 162] on div at bounding box center [261, 161] width 4 height 5
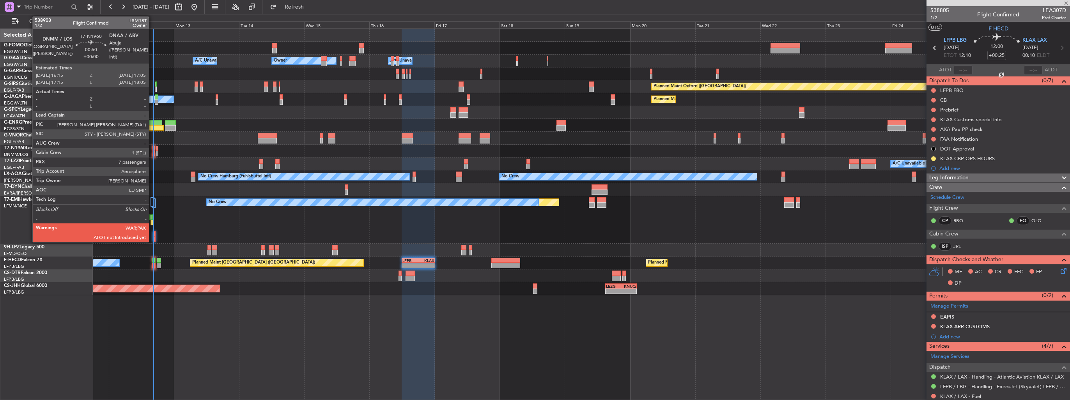
type input "+00:15"
type input "7"
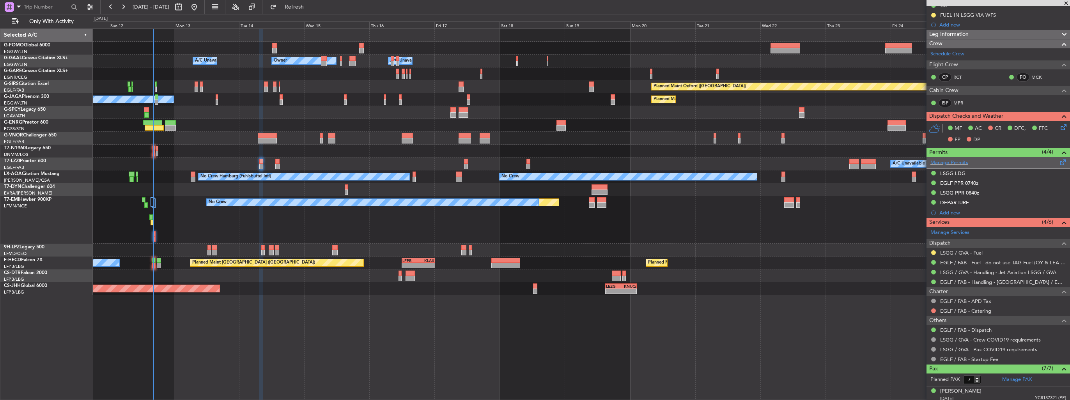
scroll to position [156, 0]
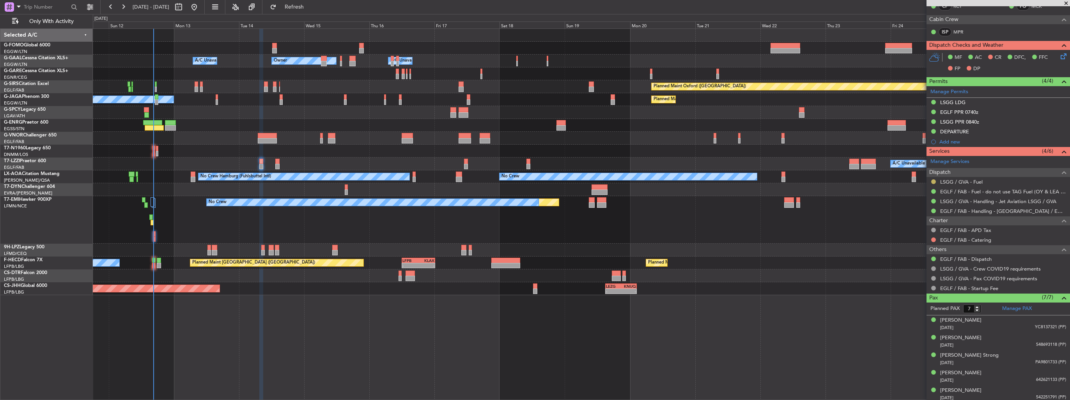
click at [933, 181] on button at bounding box center [934, 181] width 5 height 5
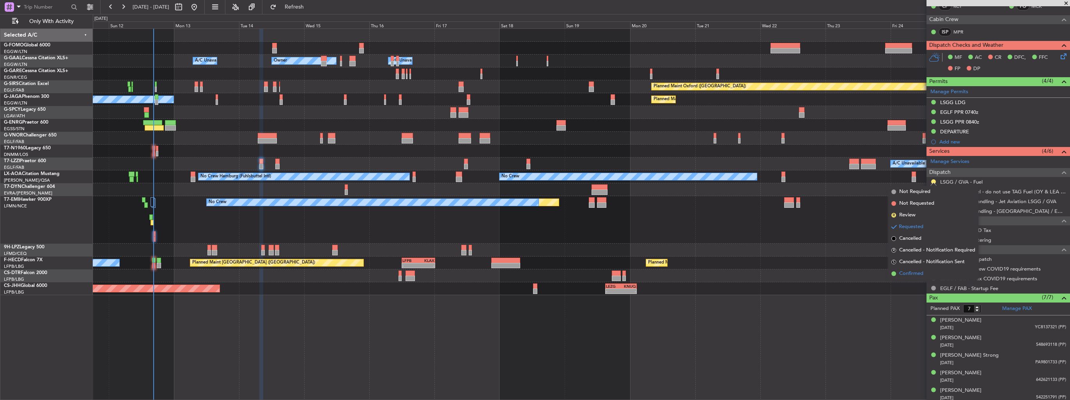
click at [916, 273] on span "Confirmed" at bounding box center [912, 274] width 24 height 8
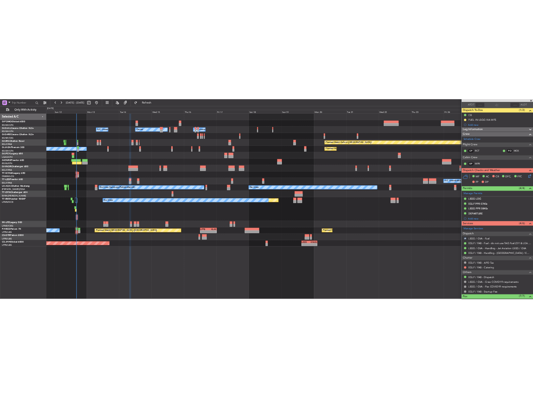
scroll to position [0, 0]
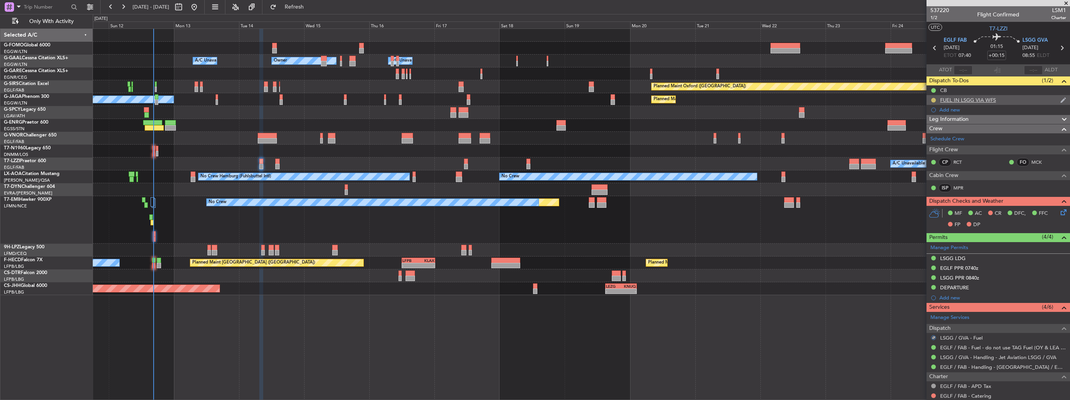
click at [933, 98] on button at bounding box center [934, 100] width 5 height 5
click at [933, 133] on span "Completed" at bounding box center [937, 135] width 26 height 8
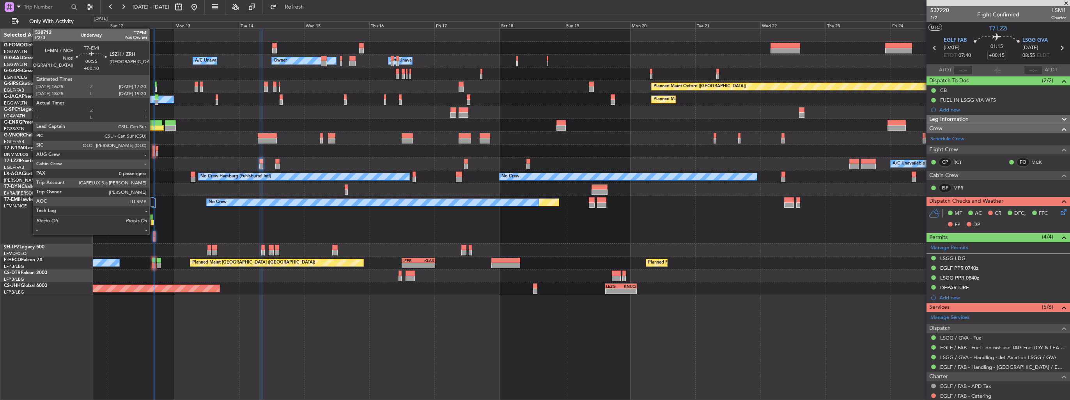
click at [153, 234] on div at bounding box center [154, 233] width 3 height 5
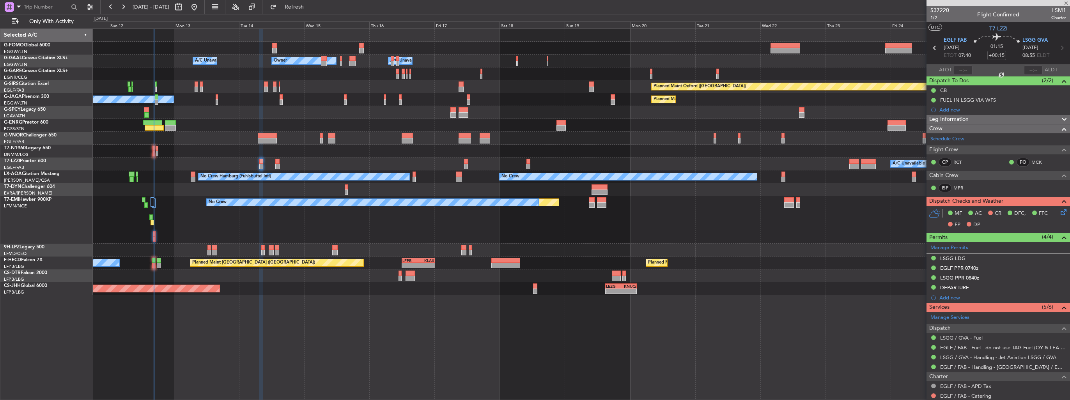
type input "+00:10"
type input "0"
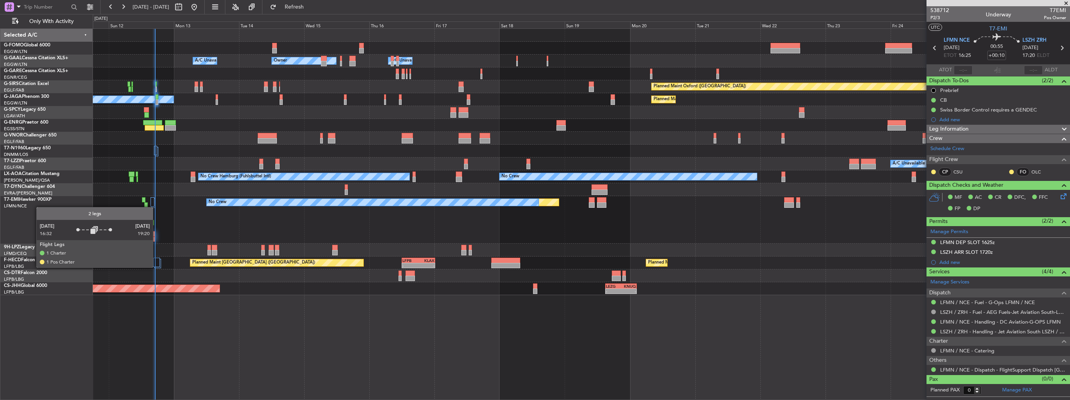
click at [156, 262] on div at bounding box center [156, 262] width 7 height 9
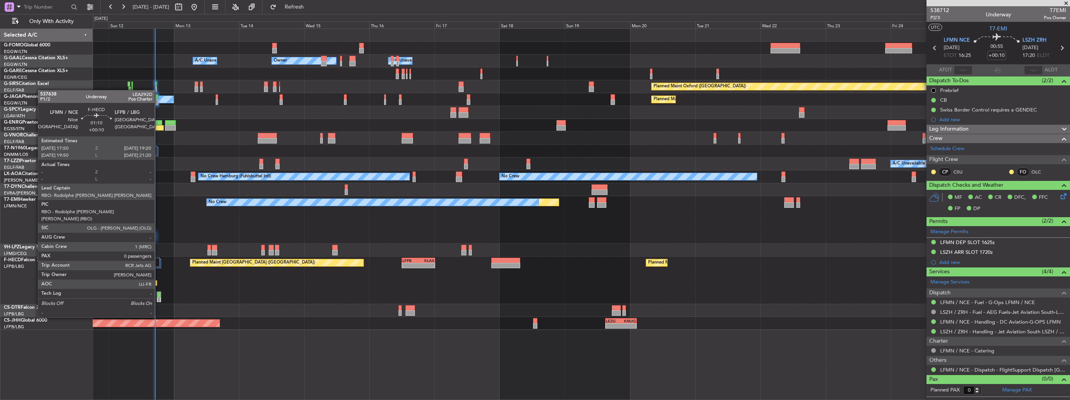
click at [158, 296] on div at bounding box center [159, 294] width 4 height 5
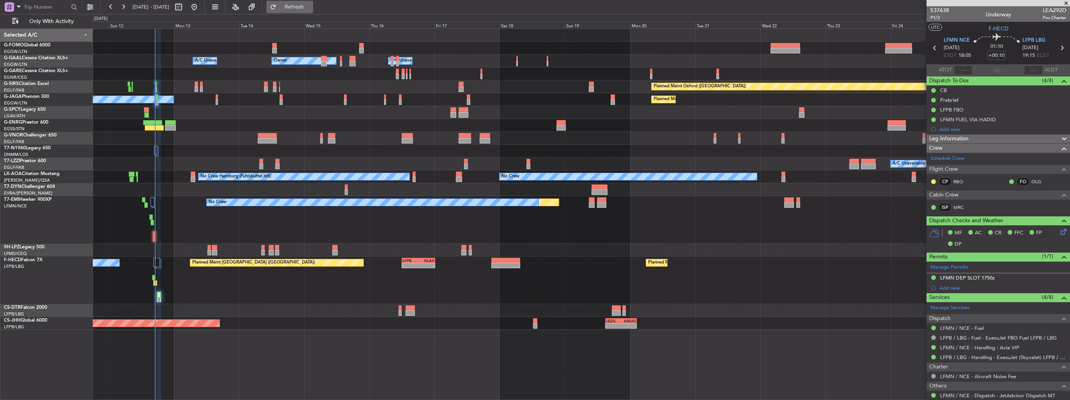
click at [311, 10] on span "Refresh" at bounding box center [294, 6] width 33 height 5
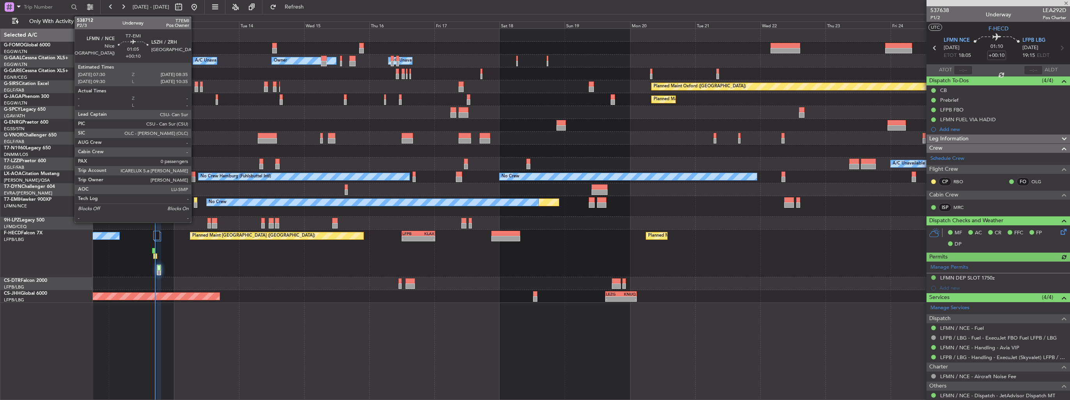
click at [195, 203] on div at bounding box center [195, 204] width 3 height 5
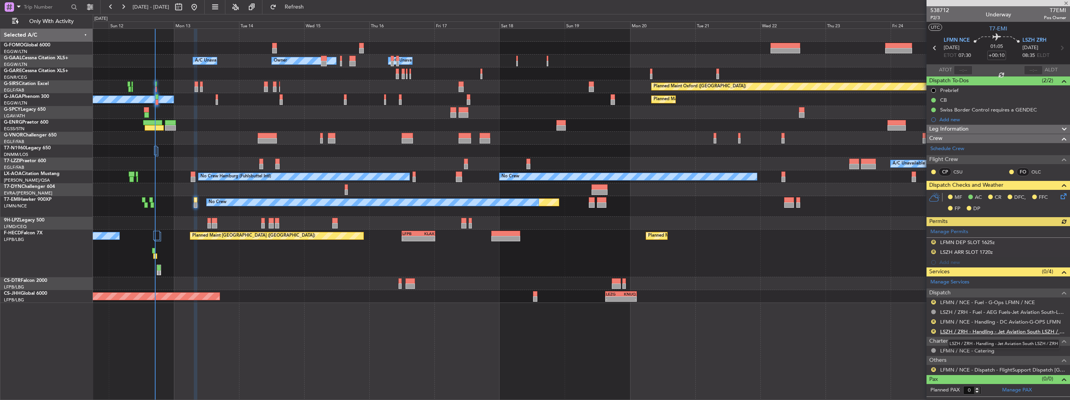
click at [971, 329] on link "LSZH / ZRH - Handling - Jet Aviation South LSZH / ZRH" at bounding box center [1004, 331] width 126 height 7
